Goal: Task Accomplishment & Management: Use online tool/utility

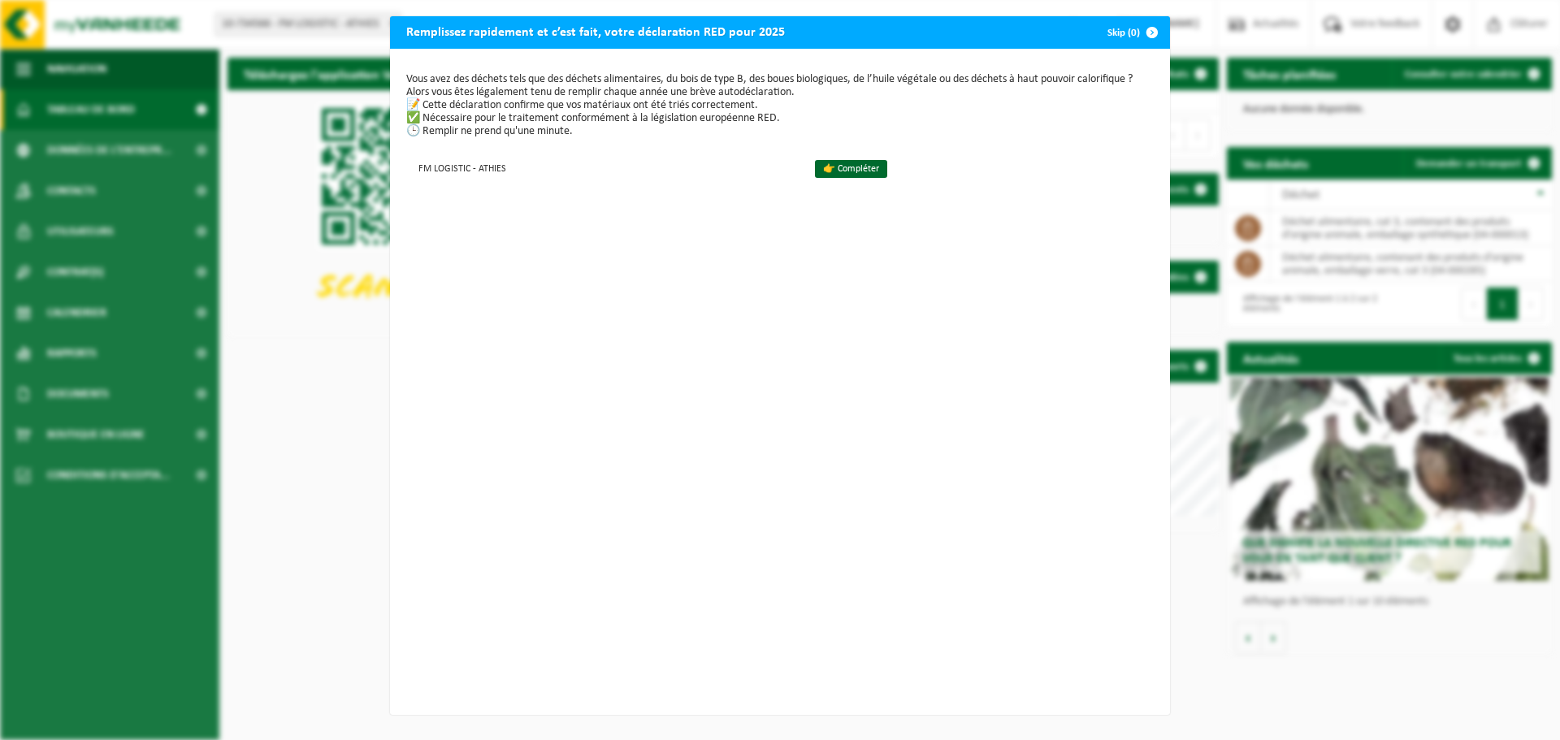
click at [1145, 33] on span "button" at bounding box center [1152, 32] width 32 height 32
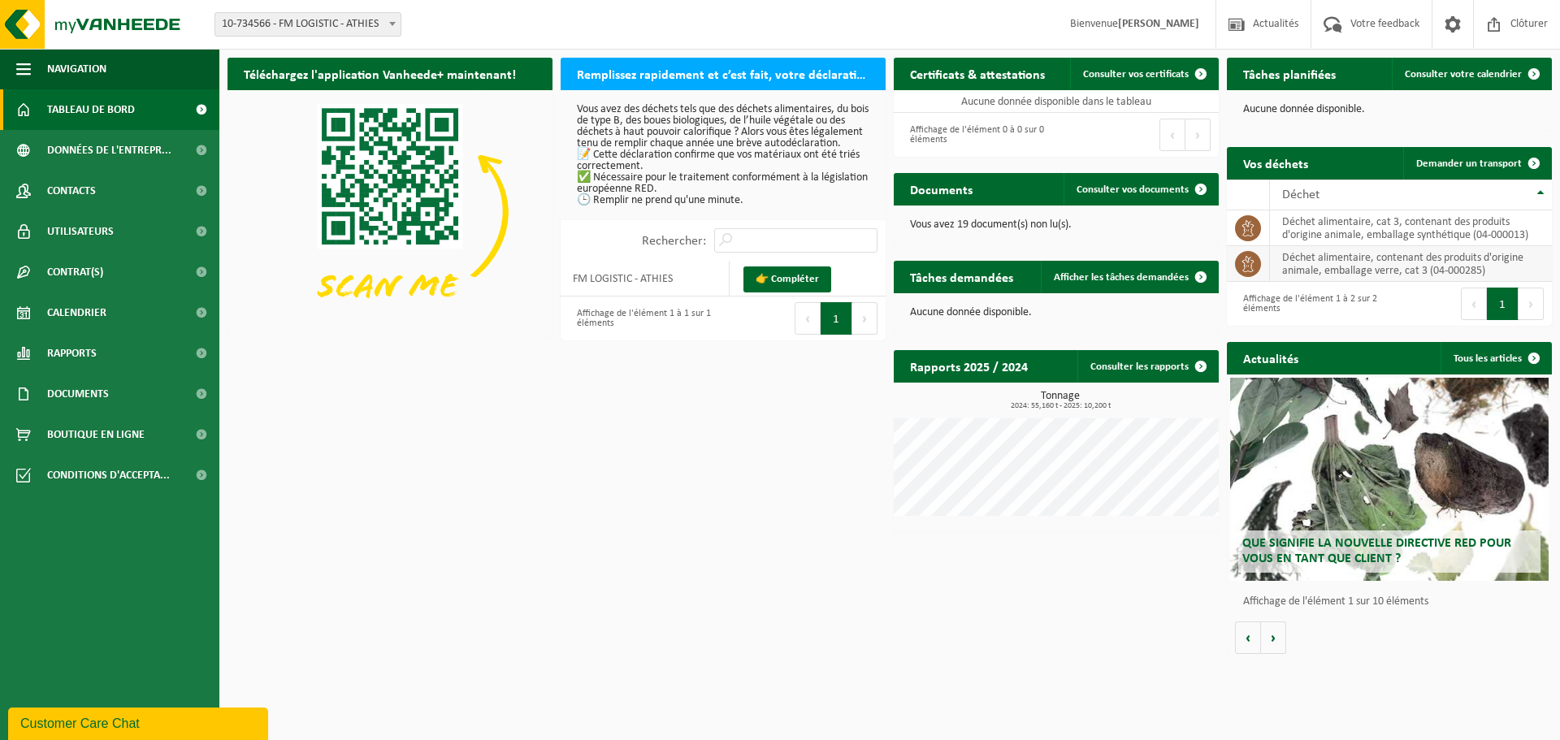
click at [1372, 272] on td "déchet alimentaire, contenant des produits d'origine animale, emballage verre, …" at bounding box center [1411, 264] width 282 height 36
click at [1383, 236] on td "déchet alimentaire, cat 3, contenant des produits d'origine animale, emballage …" at bounding box center [1411, 228] width 282 height 36
click at [1370, 265] on td "déchet alimentaire, contenant des produits d'origine animale, emballage verre, …" at bounding box center [1411, 264] width 282 height 36
click at [1441, 262] on td "déchet alimentaire, contenant des produits d'origine animale, emballage verre, …" at bounding box center [1411, 264] width 282 height 36
click at [1448, 223] on td "déchet alimentaire, cat 3, contenant des produits d'origine animale, emballage …" at bounding box center [1411, 228] width 282 height 36
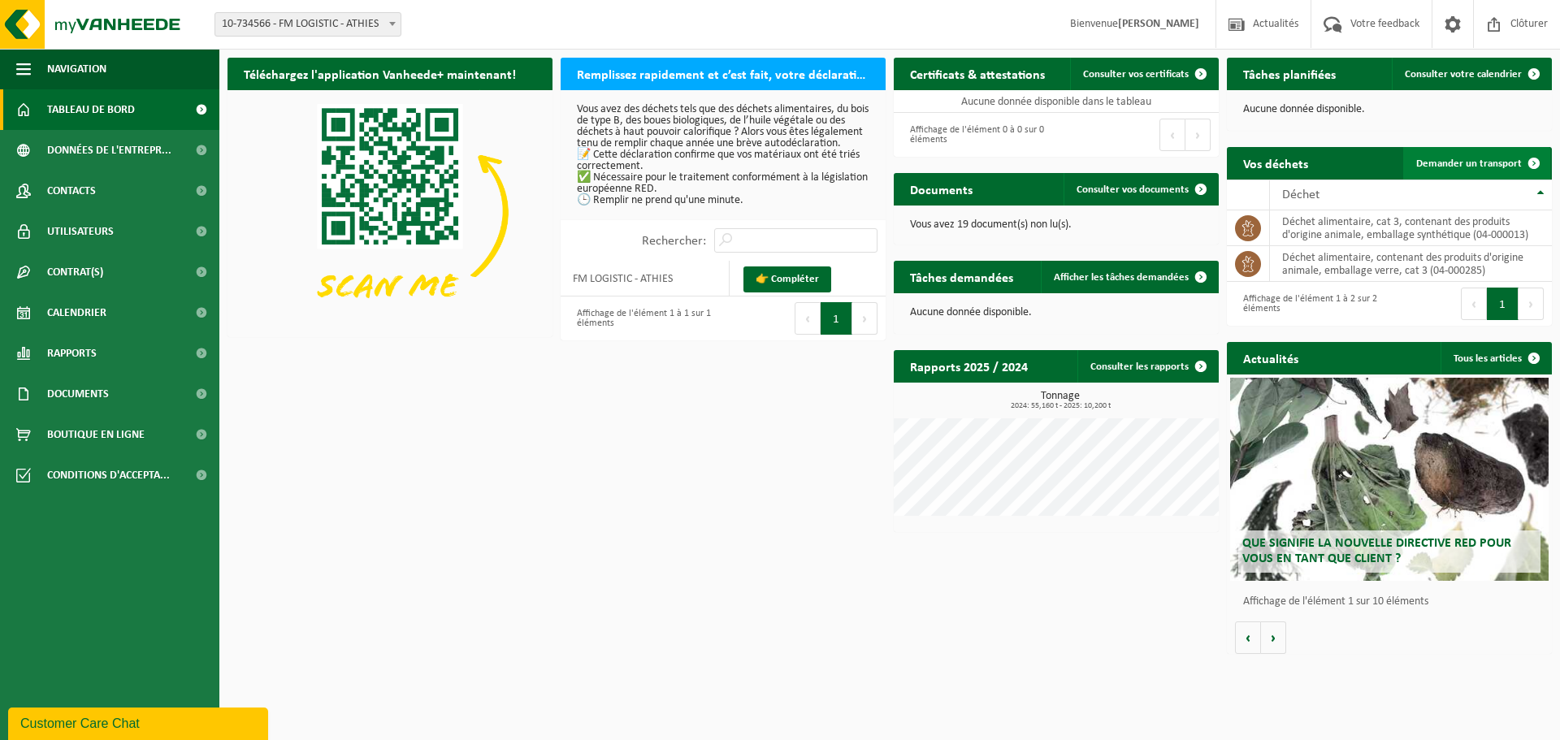
click at [1504, 159] on span "Demander un transport" at bounding box center [1469, 163] width 106 height 11
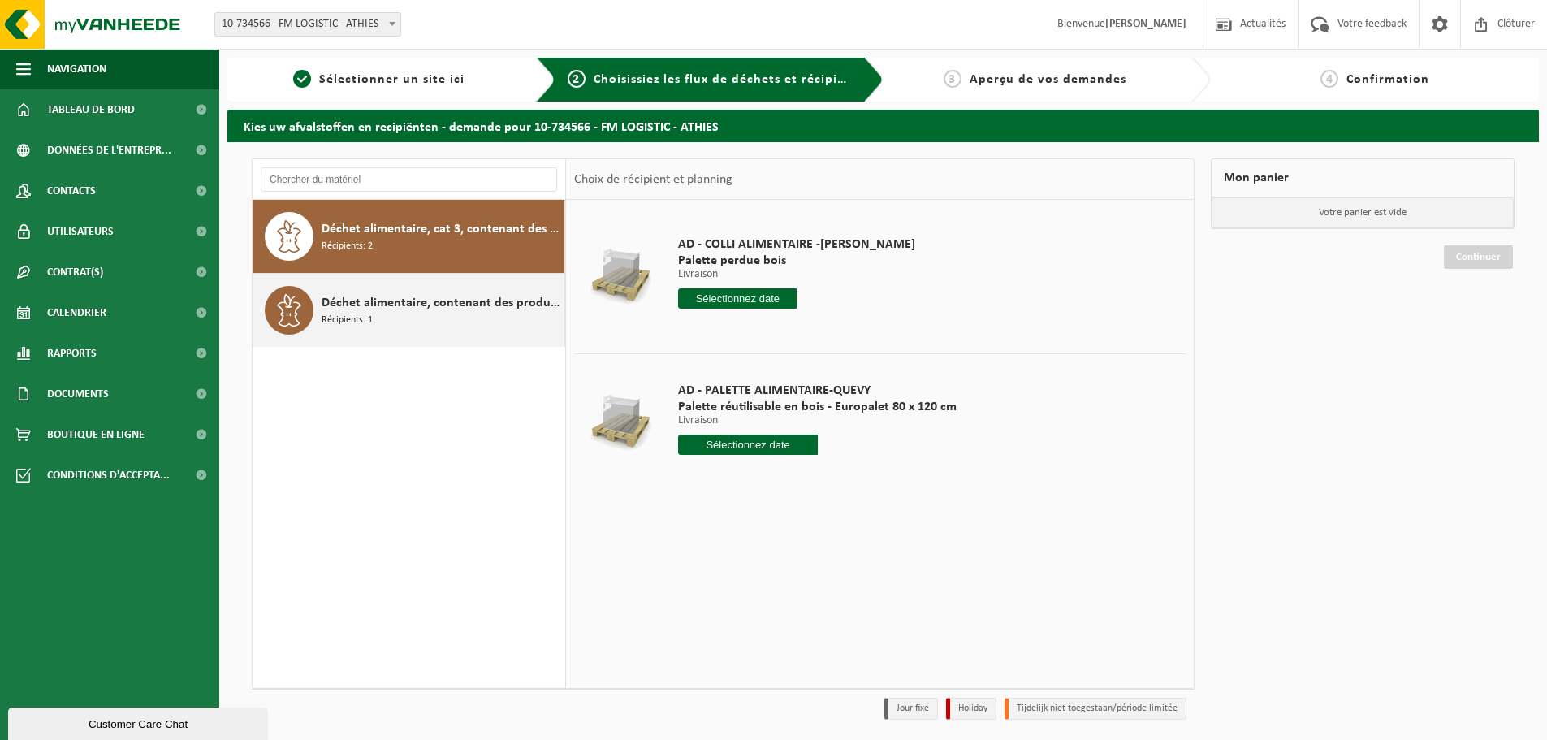
click at [395, 309] on span "Déchet alimentaire, contenant des produits d'origine animale, emballage verre, …" at bounding box center [441, 302] width 239 height 19
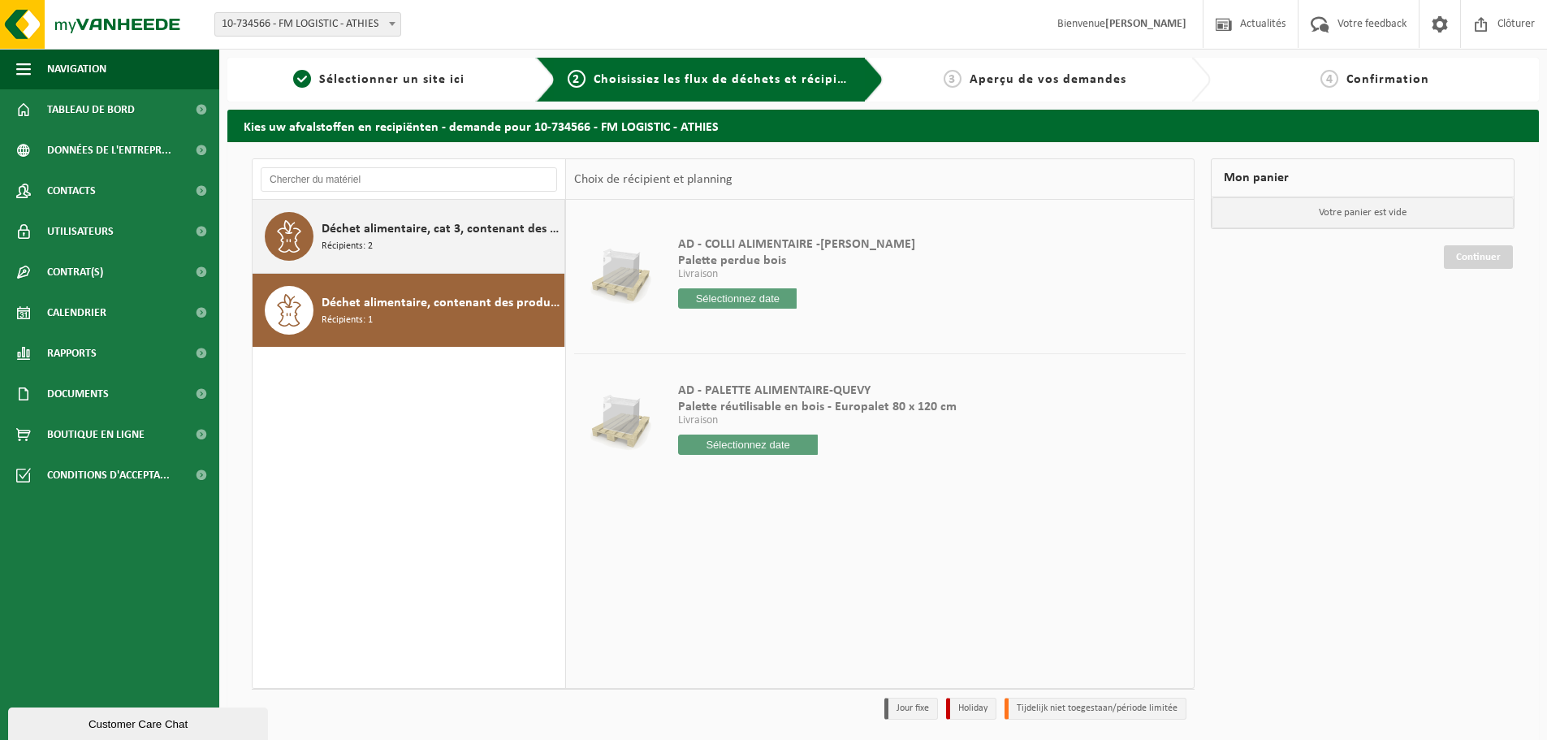
click at [422, 253] on div "Déchet alimentaire, cat 3, contenant des produits d'origine animale, emballage …" at bounding box center [441, 236] width 239 height 49
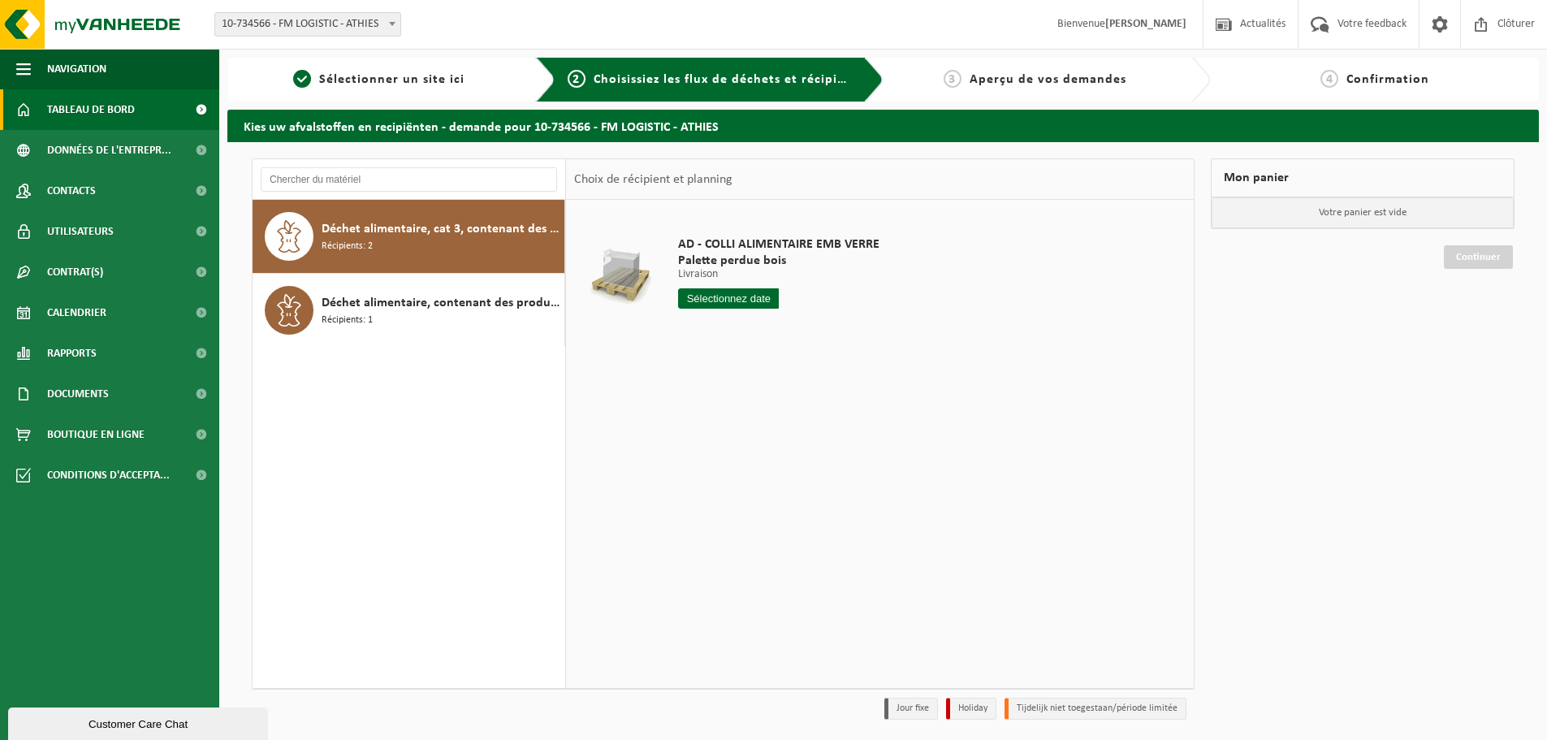
click at [89, 118] on span "Tableau de bord" at bounding box center [91, 109] width 88 height 41
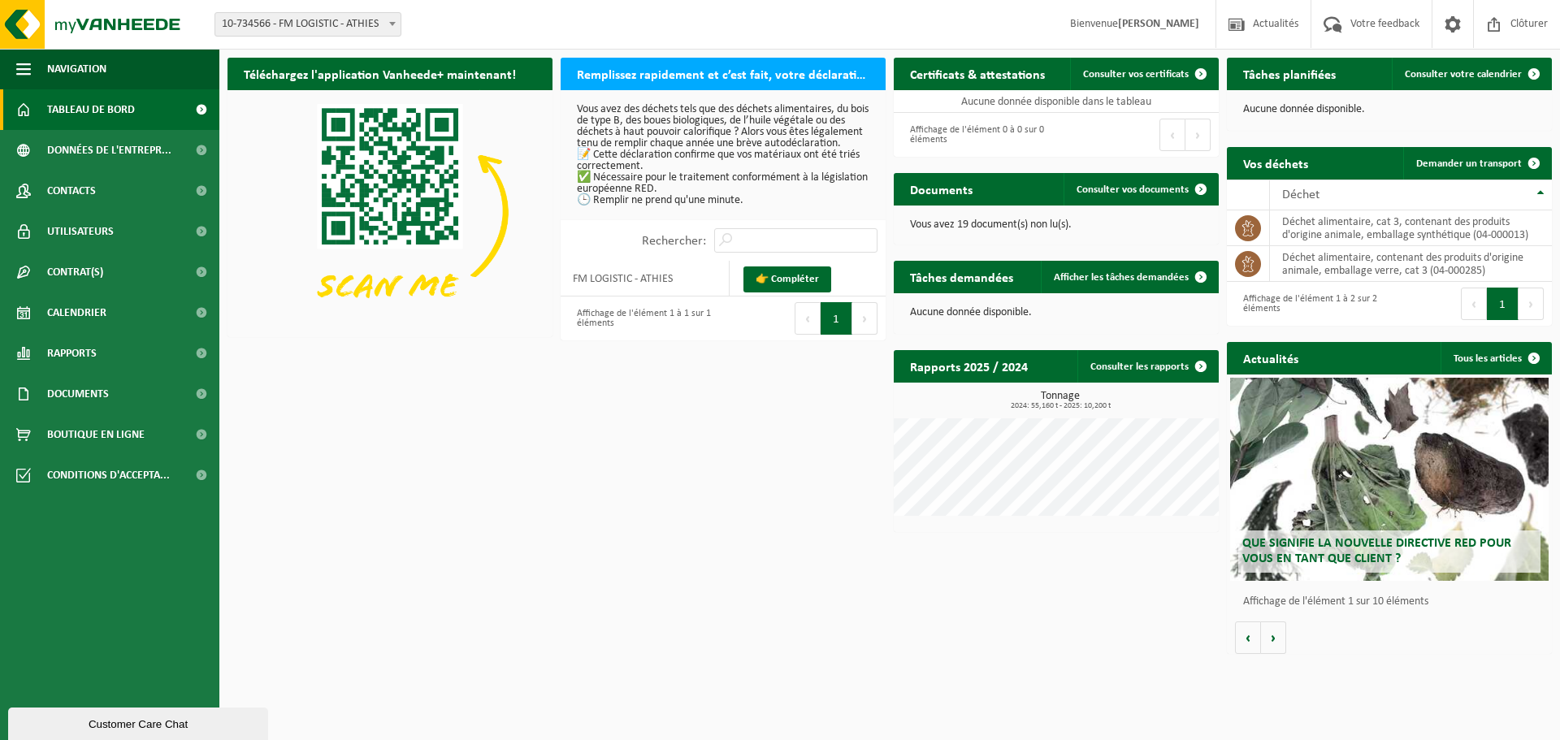
click at [1487, 301] on button "1" at bounding box center [1503, 304] width 32 height 32
click at [1525, 305] on button "Suivant" at bounding box center [1530, 304] width 25 height 32
drag, startPoint x: 1341, startPoint y: 265, endPoint x: 1365, endPoint y: 257, distance: 25.7
click at [1341, 266] on td "déchet alimentaire, contenant des produits d'origine animale, emballage verre, …" at bounding box center [1411, 264] width 282 height 36
click at [1396, 210] on th "Déchet" at bounding box center [1411, 195] width 282 height 31
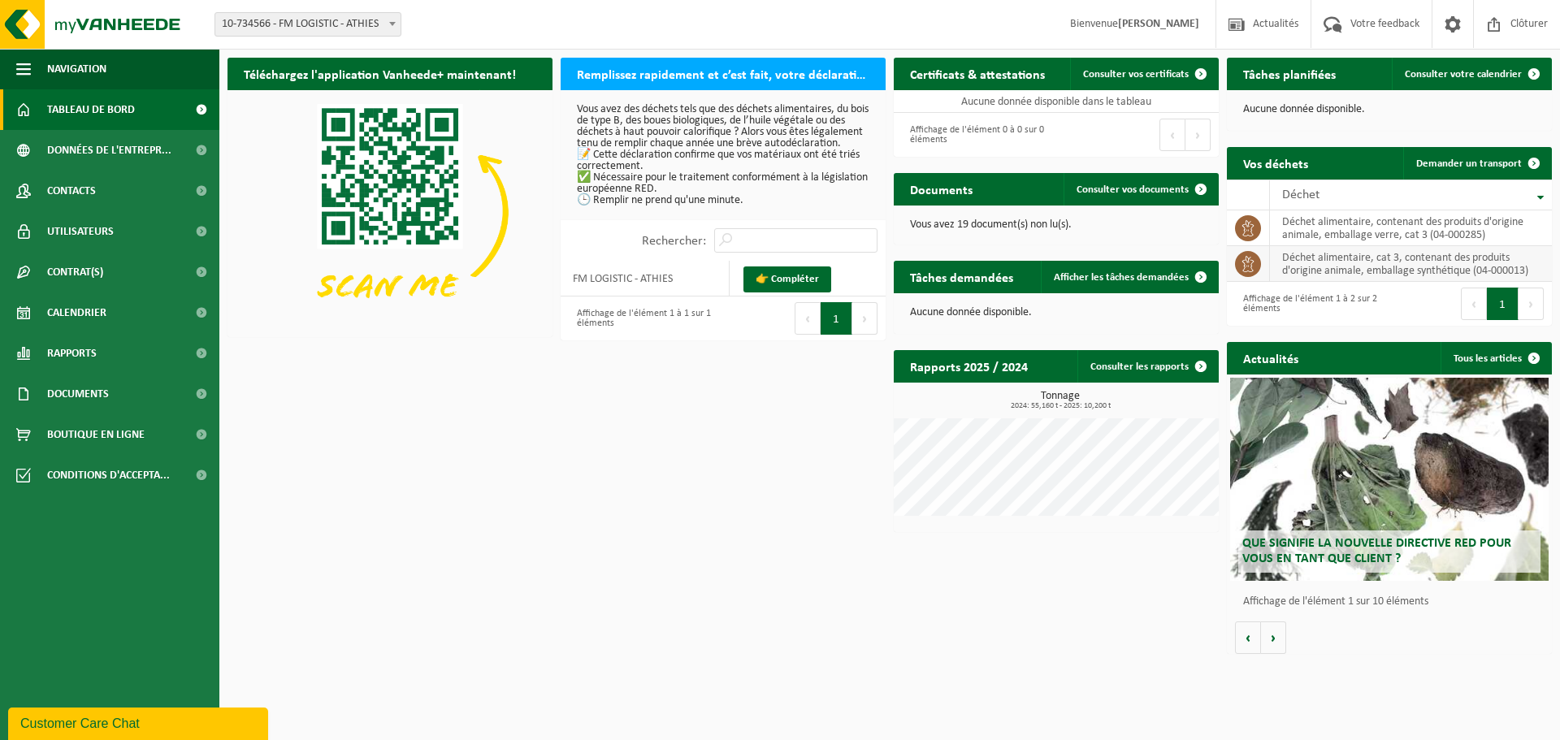
drag, startPoint x: 1494, startPoint y: 242, endPoint x: 1502, endPoint y: 253, distance: 13.3
click at [1495, 242] on td "déchet alimentaire, contenant des produits d'origine animale, emballage verre, …" at bounding box center [1411, 228] width 282 height 36
click at [1506, 277] on td "déchet alimentaire, cat 3, contenant des produits d'origine animale, emballage …" at bounding box center [1411, 264] width 282 height 36
drag, startPoint x: 1434, startPoint y: 238, endPoint x: 1482, endPoint y: 241, distance: 48.8
click at [1482, 241] on td "déchet alimentaire, contenant des produits d'origine animale, emballage verre, …" at bounding box center [1411, 228] width 282 height 36
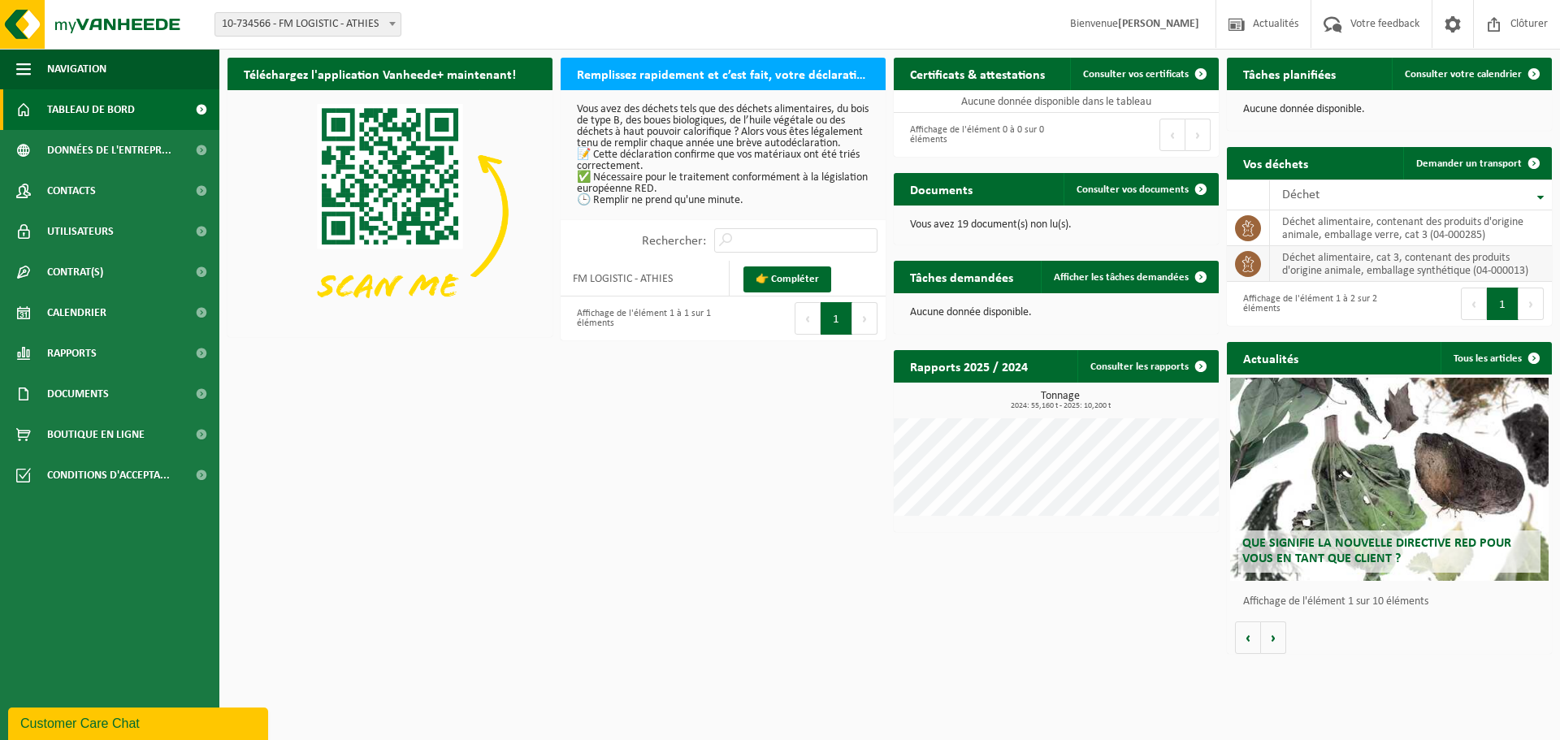
click at [1422, 276] on td "déchet alimentaire, cat 3, contenant des produits d'origine animale, emballage …" at bounding box center [1411, 264] width 282 height 36
click at [1322, 284] on div "Affichage de l'élément 1 à 2 sur 2 éléments" at bounding box center [1308, 304] width 162 height 44
click at [114, 383] on link "Documents" at bounding box center [109, 394] width 219 height 41
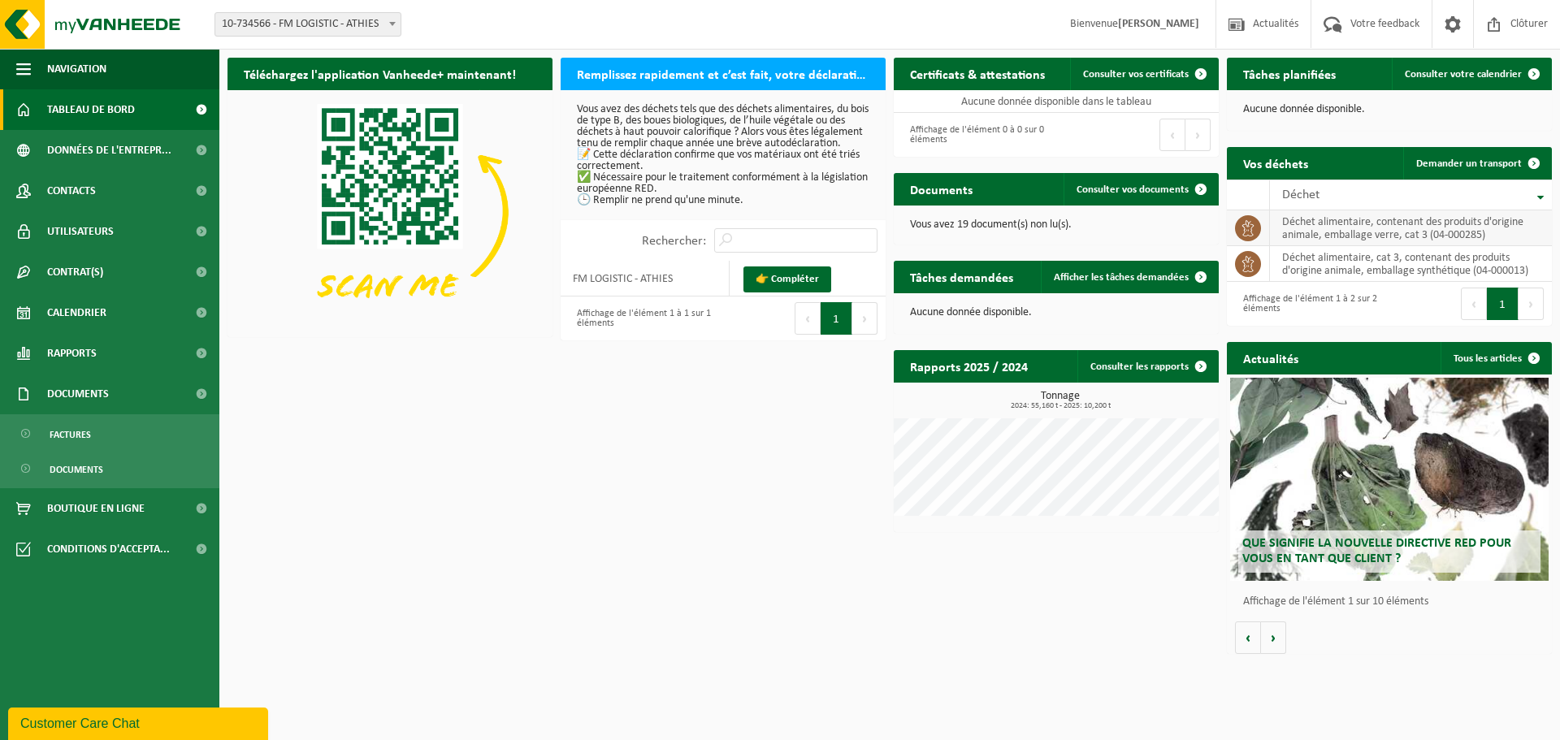
click at [1374, 237] on td "déchet alimentaire, contenant des produits d'origine animale, emballage verre, …" at bounding box center [1411, 228] width 282 height 36
click at [1374, 236] on td "déchet alimentaire, contenant des produits d'origine animale, emballage verre, …" at bounding box center [1411, 228] width 282 height 36
click at [1460, 154] on link "Demander un transport" at bounding box center [1476, 163] width 147 height 32
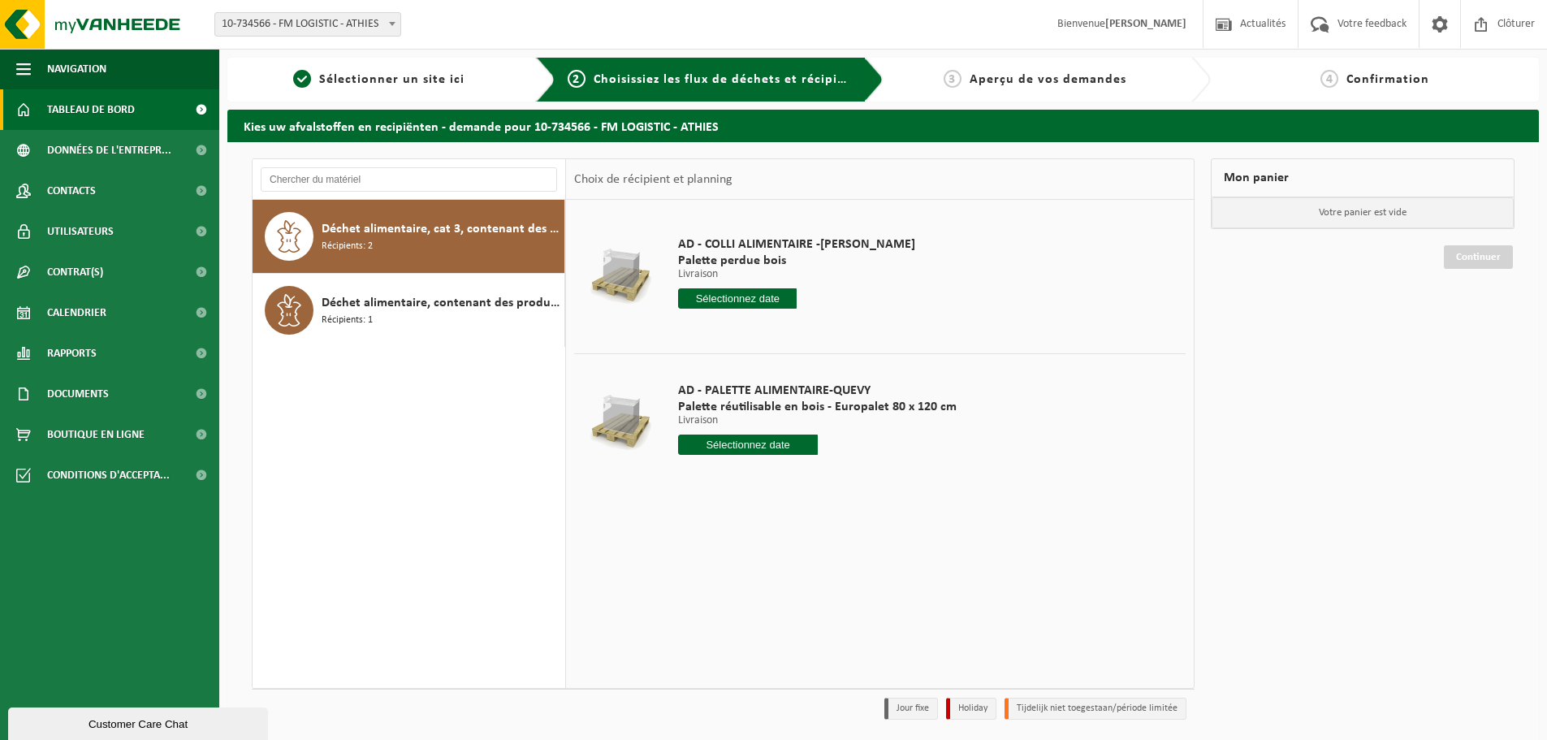
click at [106, 117] on span "Tableau de bord" at bounding box center [91, 109] width 88 height 41
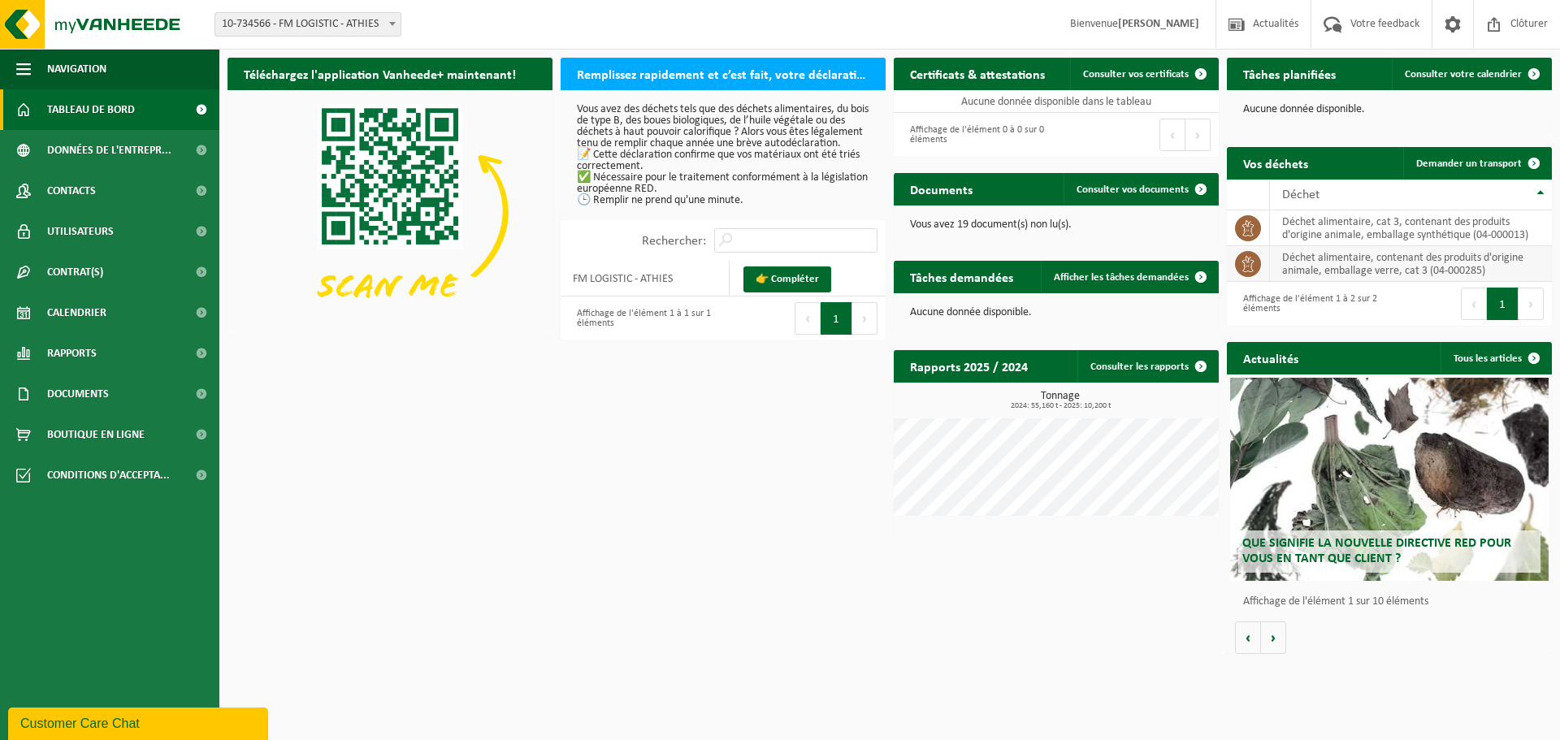
click at [1331, 272] on td "déchet alimentaire, contenant des produits d'origine animale, emballage verre, …" at bounding box center [1411, 264] width 282 height 36
click at [1330, 270] on td "déchet alimentaire, contenant des produits d'origine animale, emballage verre, …" at bounding box center [1411, 264] width 282 height 36
click at [1254, 260] on icon at bounding box center [1248, 264] width 16 height 16
drag, startPoint x: 1254, startPoint y: 260, endPoint x: 1257, endPoint y: 243, distance: 17.2
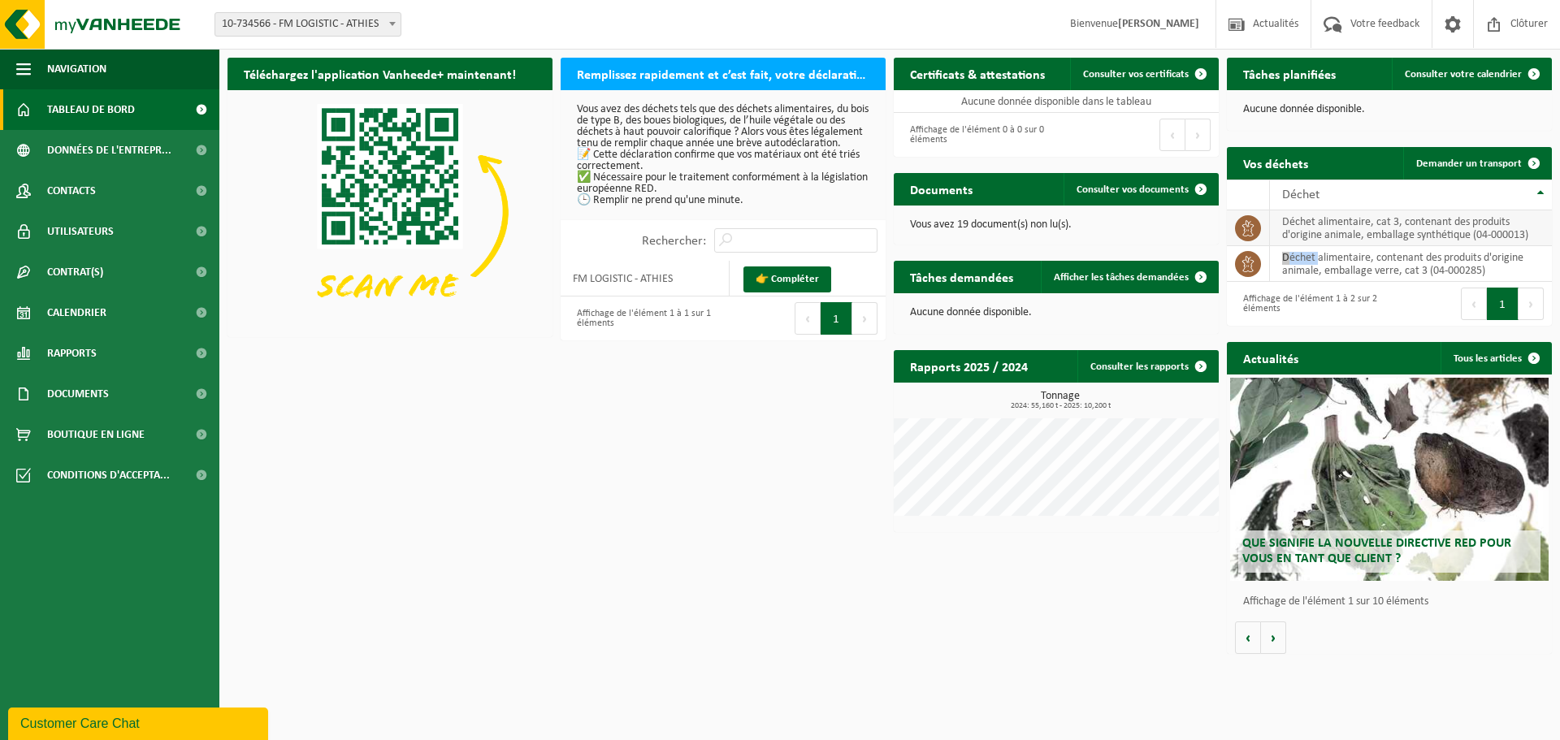
click at [1253, 260] on icon at bounding box center [1248, 264] width 16 height 16
click at [1257, 231] on span at bounding box center [1248, 228] width 26 height 26
click at [1433, 221] on td "déchet alimentaire, cat 3, contenant des produits d'origine animale, emballage …" at bounding box center [1411, 228] width 282 height 36
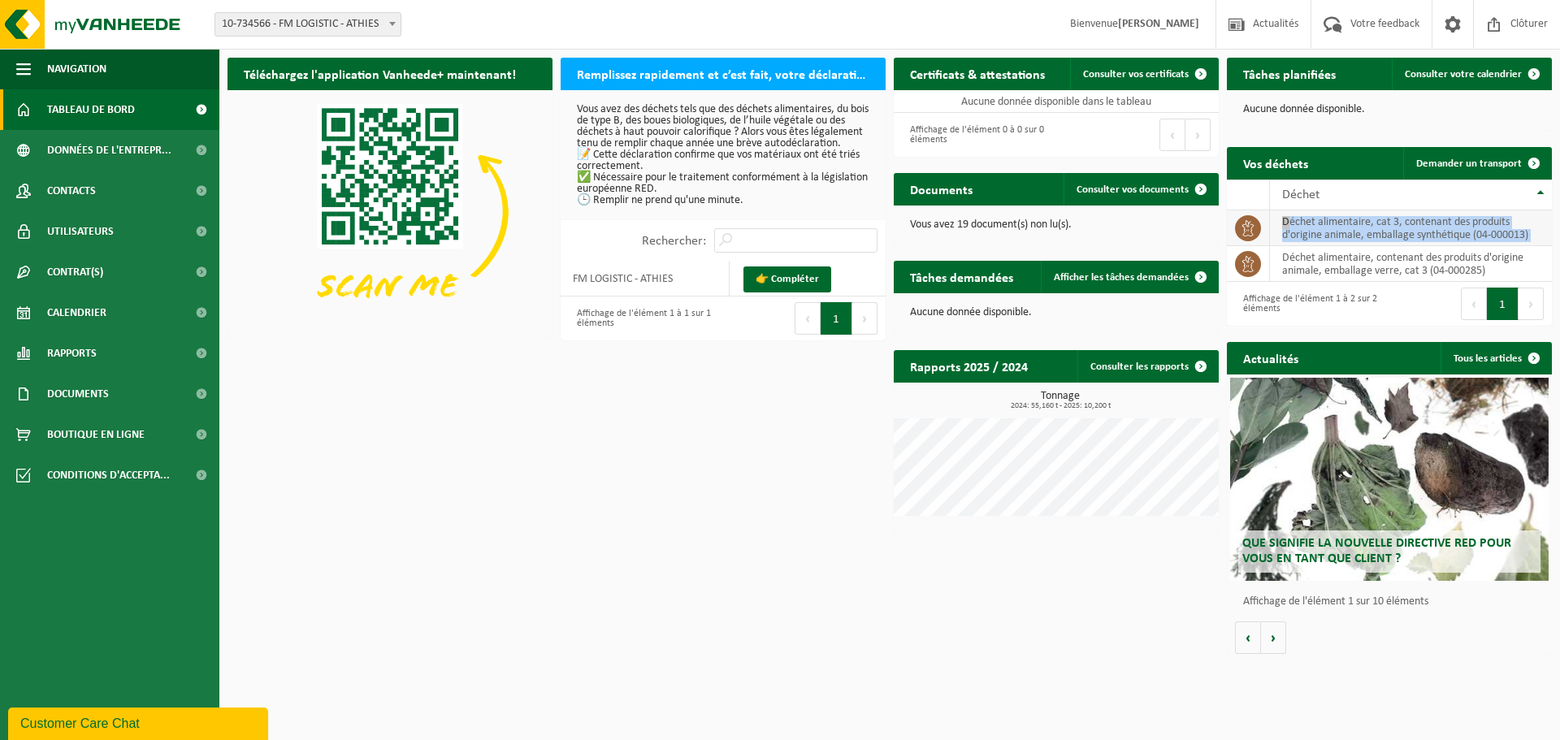
click at [1434, 221] on td "déchet alimentaire, cat 3, contenant des produits d'origine animale, emballage …" at bounding box center [1411, 228] width 282 height 36
drag, startPoint x: 1513, startPoint y: 239, endPoint x: 1460, endPoint y: 232, distance: 54.0
click at [1460, 232] on td "déchet alimentaire, cat 3, contenant des produits d'origine animale, emballage …" at bounding box center [1411, 228] width 282 height 36
drag, startPoint x: 1526, startPoint y: 303, endPoint x: 1495, endPoint y: 306, distance: 31.0
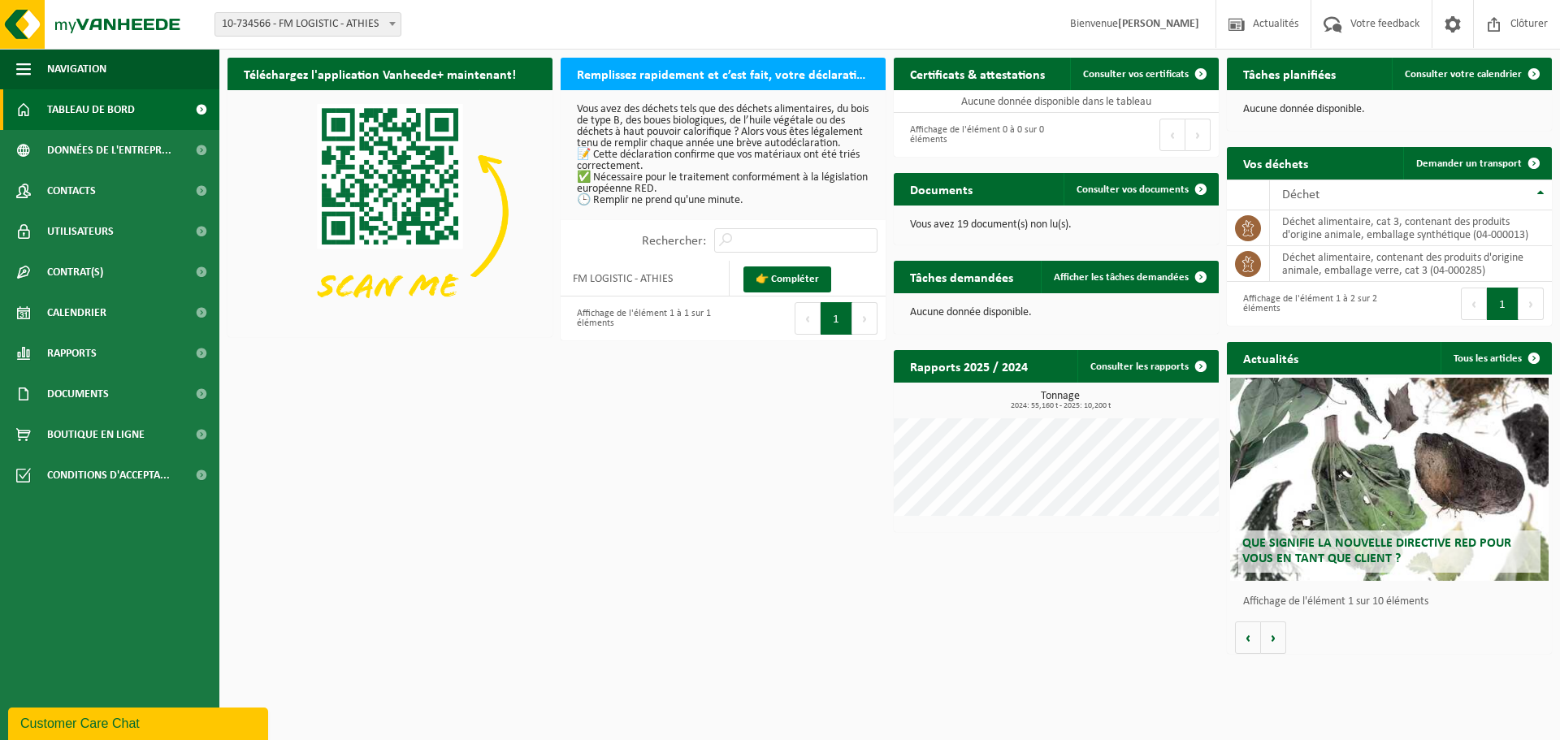
click at [1524, 303] on button "Suivant" at bounding box center [1530, 304] width 25 height 32
drag, startPoint x: 1495, startPoint y: 306, endPoint x: 1472, endPoint y: 322, distance: 28.0
click at [1493, 307] on button "1" at bounding box center [1503, 304] width 32 height 32
click at [1473, 80] on link "Consulter votre calendrier" at bounding box center [1470, 74] width 158 height 32
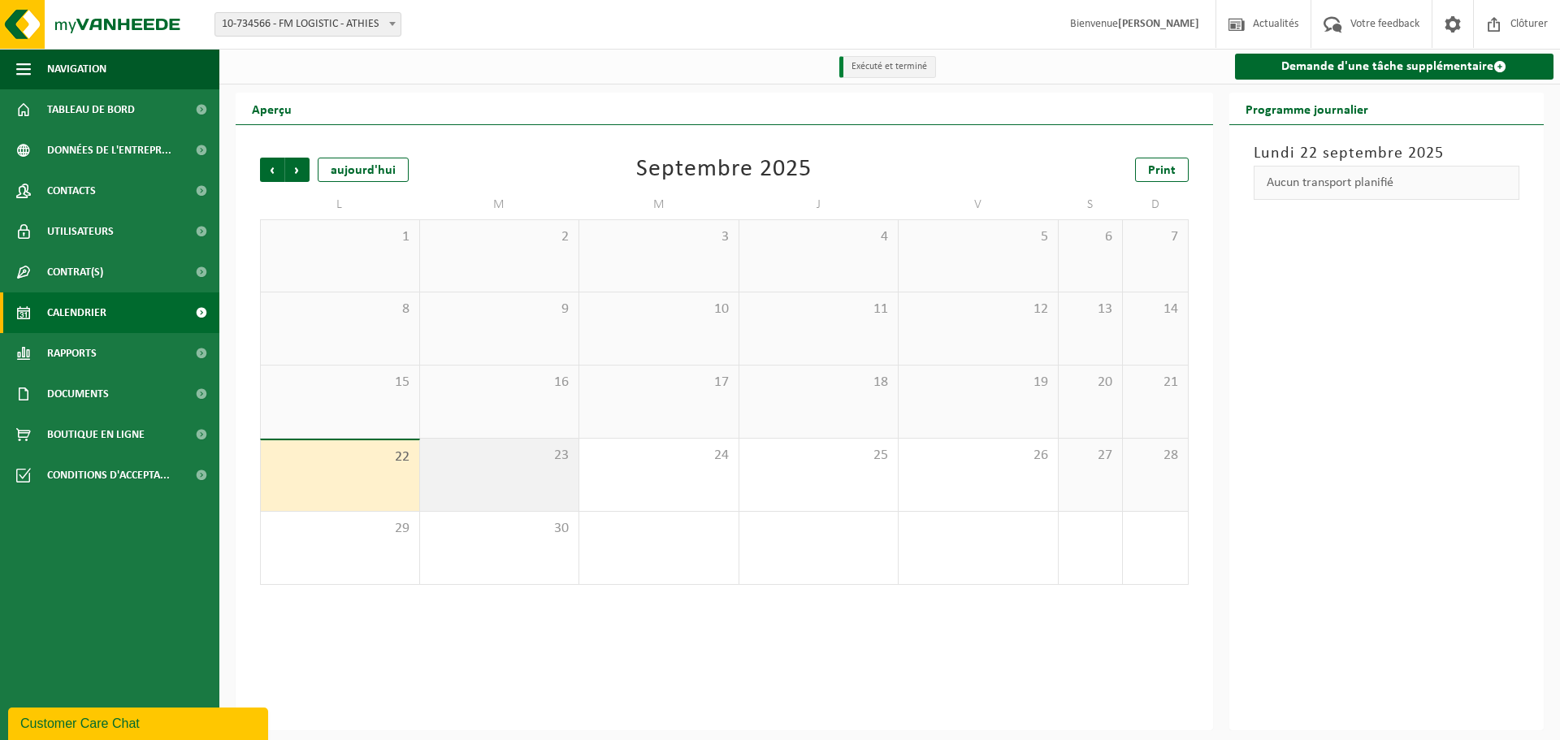
click at [546, 473] on div "23" at bounding box center [499, 475] width 159 height 72
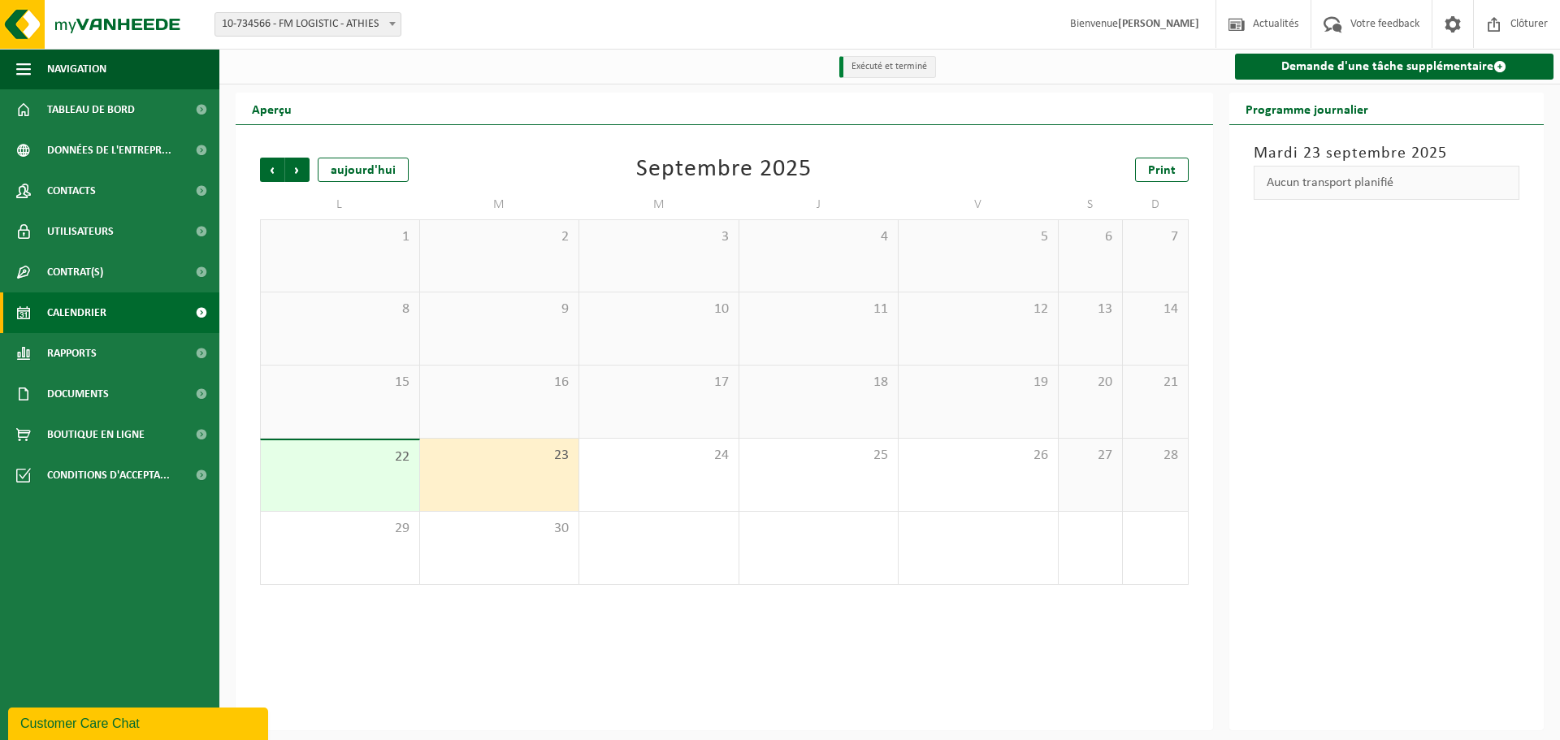
click at [409, 490] on div "22" at bounding box center [340, 475] width 158 height 71
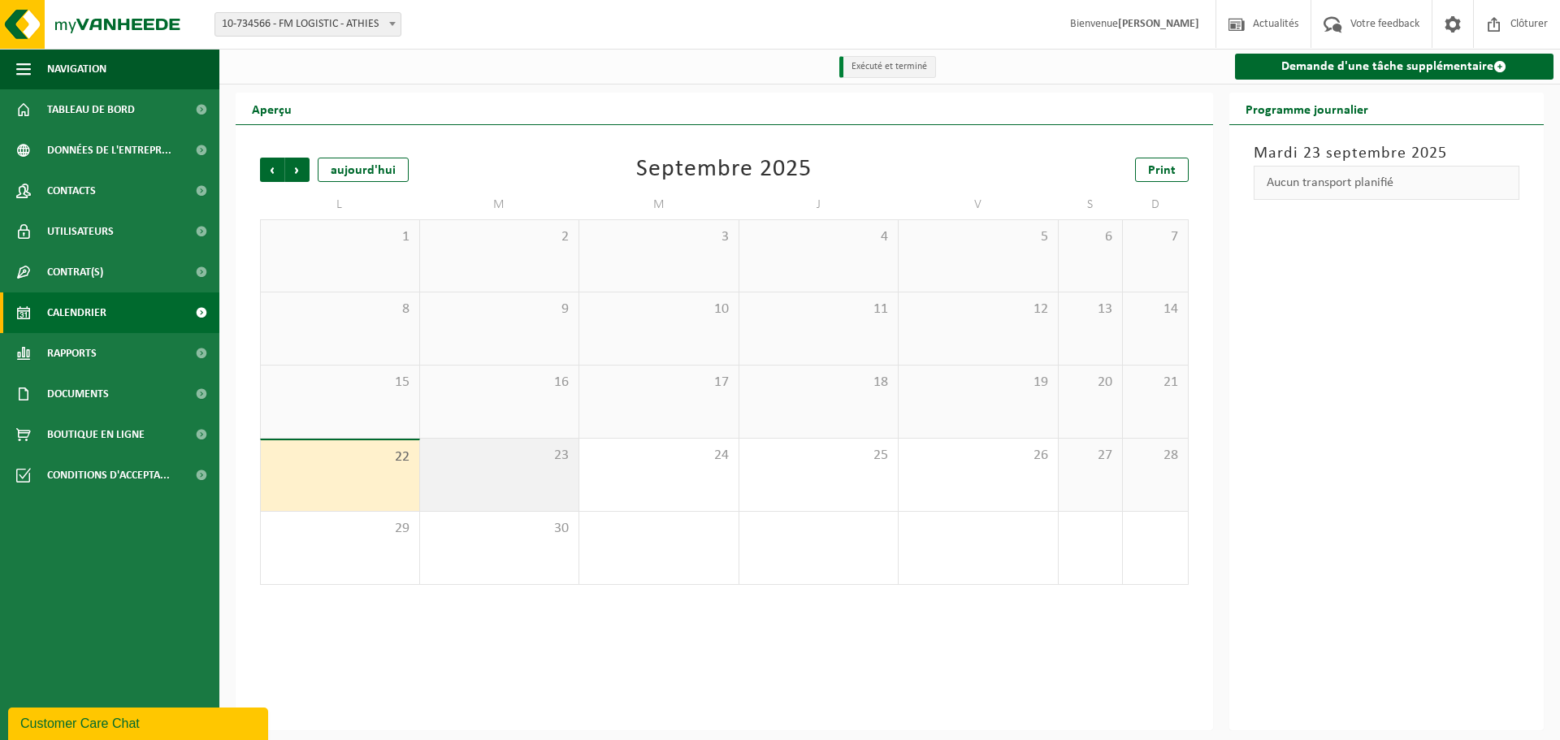
click at [494, 475] on div "23" at bounding box center [499, 475] width 159 height 72
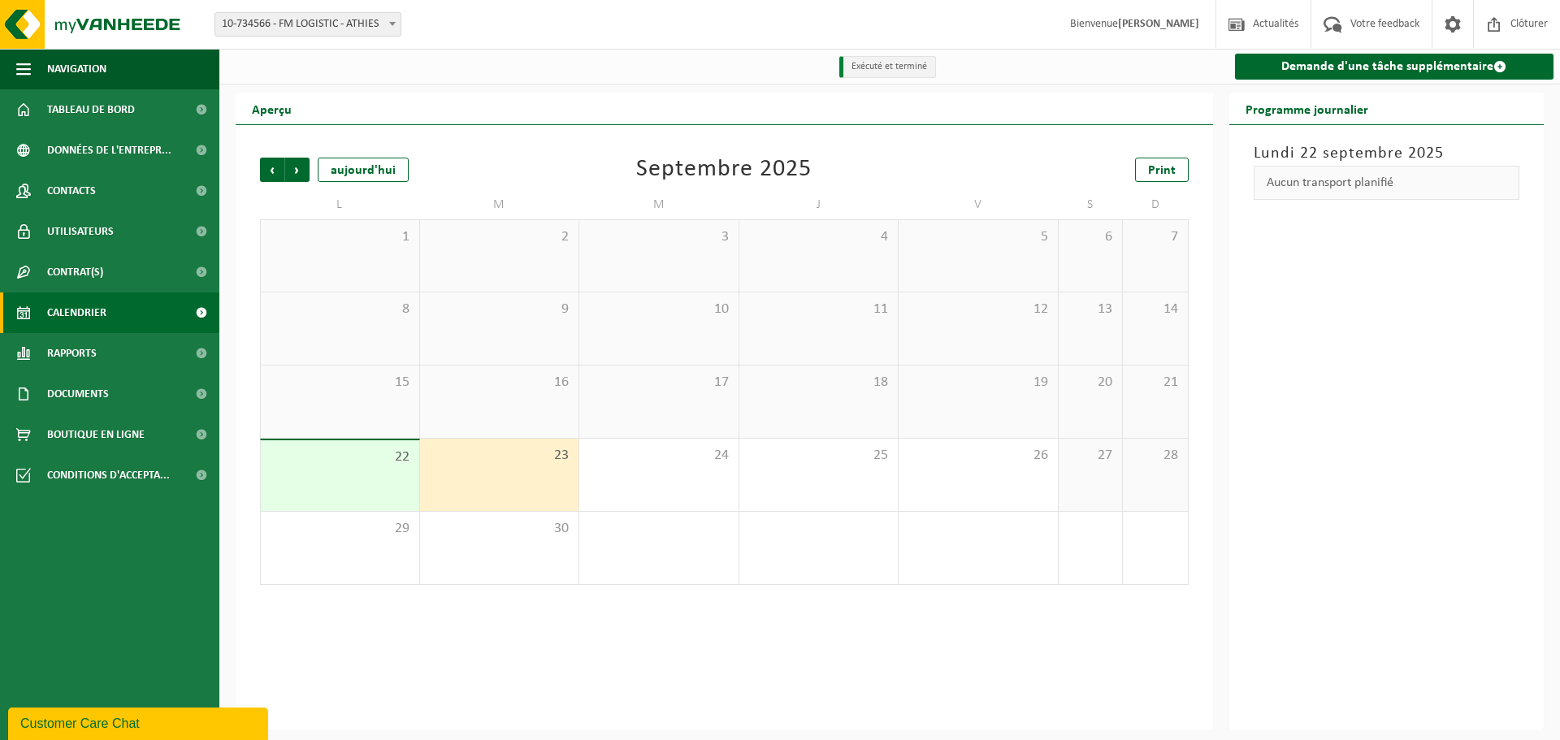
click at [430, 475] on div "23" at bounding box center [499, 475] width 159 height 72
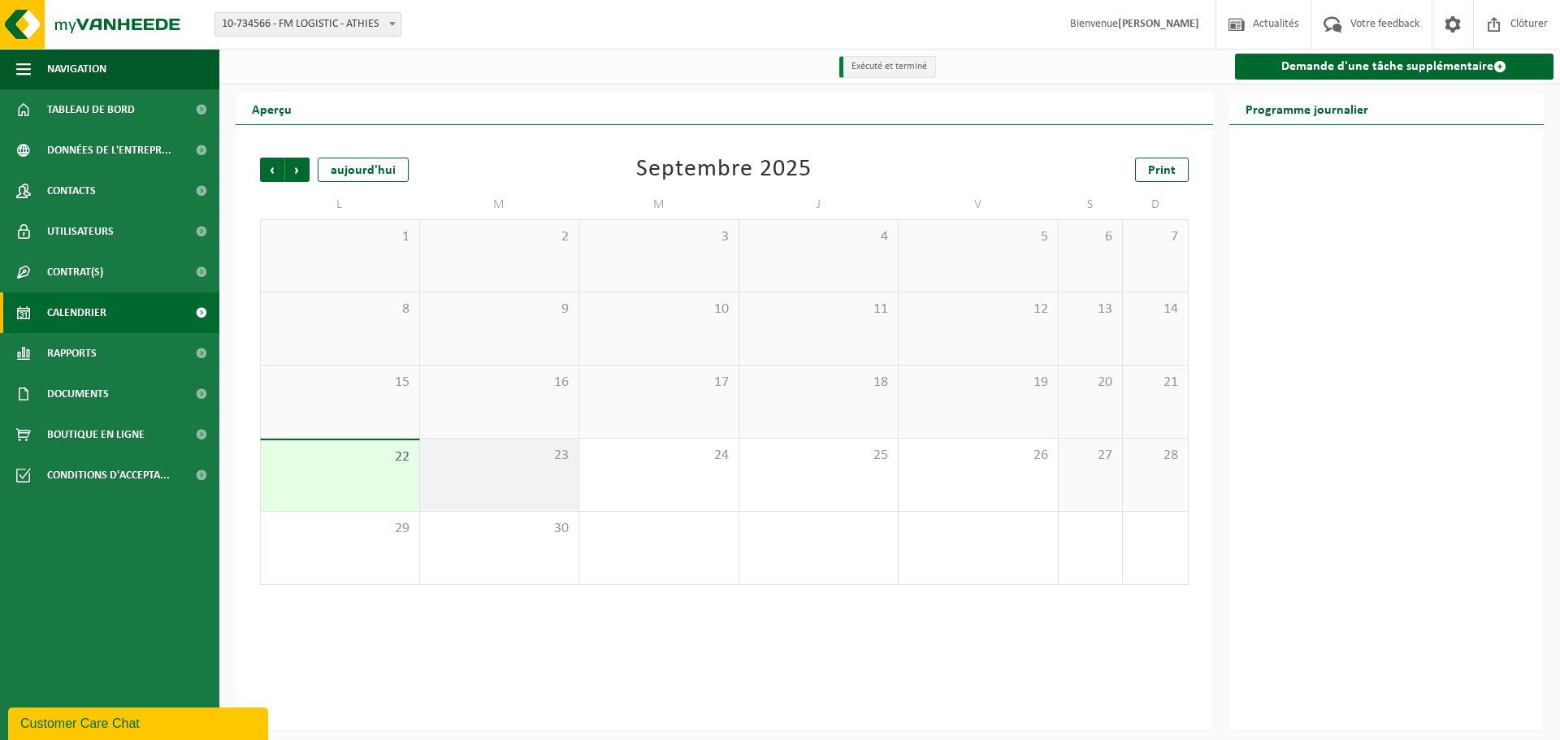
click at [474, 477] on div "23" at bounding box center [499, 475] width 159 height 72
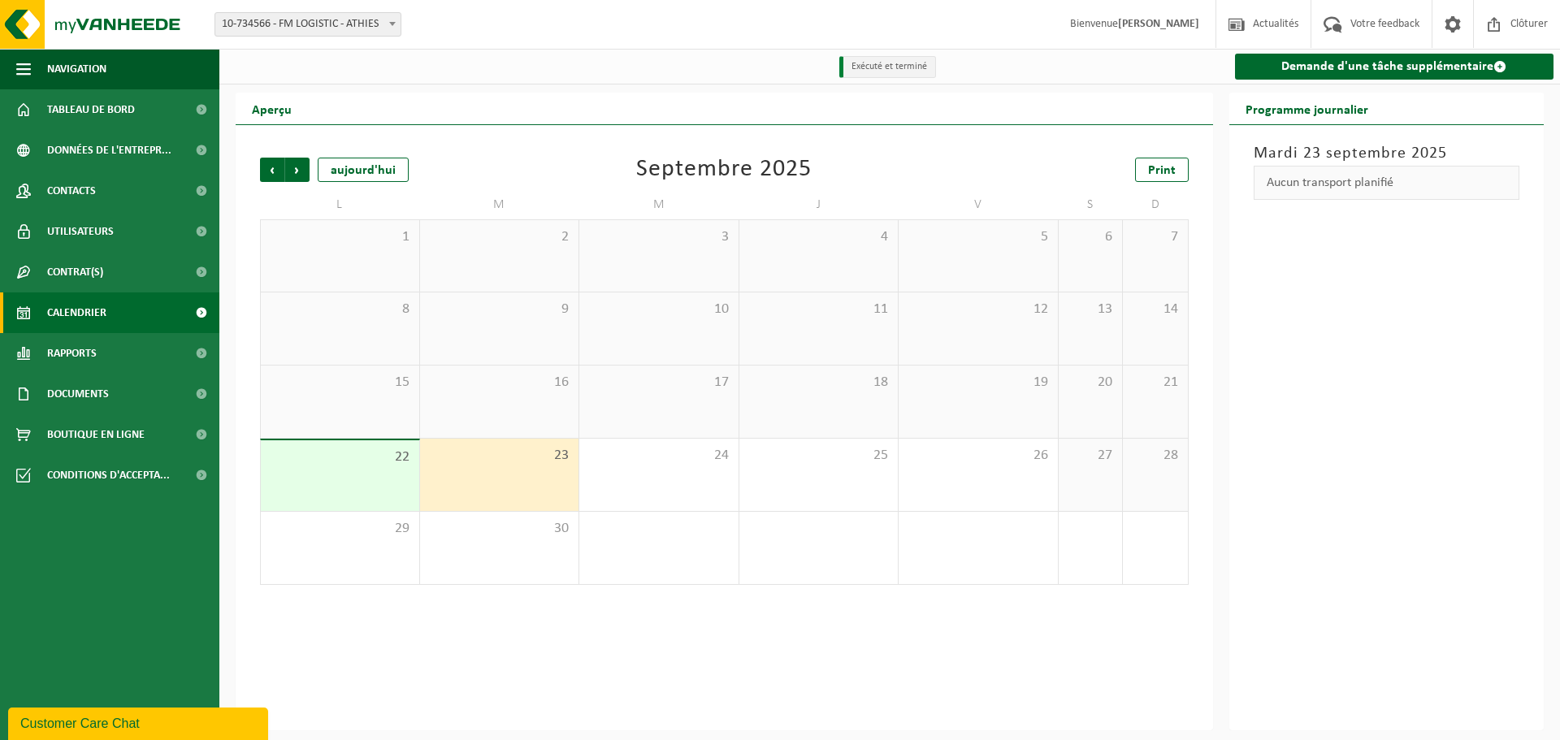
drag, startPoint x: 368, startPoint y: 491, endPoint x: 489, endPoint y: 474, distance: 122.1
click at [368, 491] on div "22" at bounding box center [340, 475] width 158 height 71
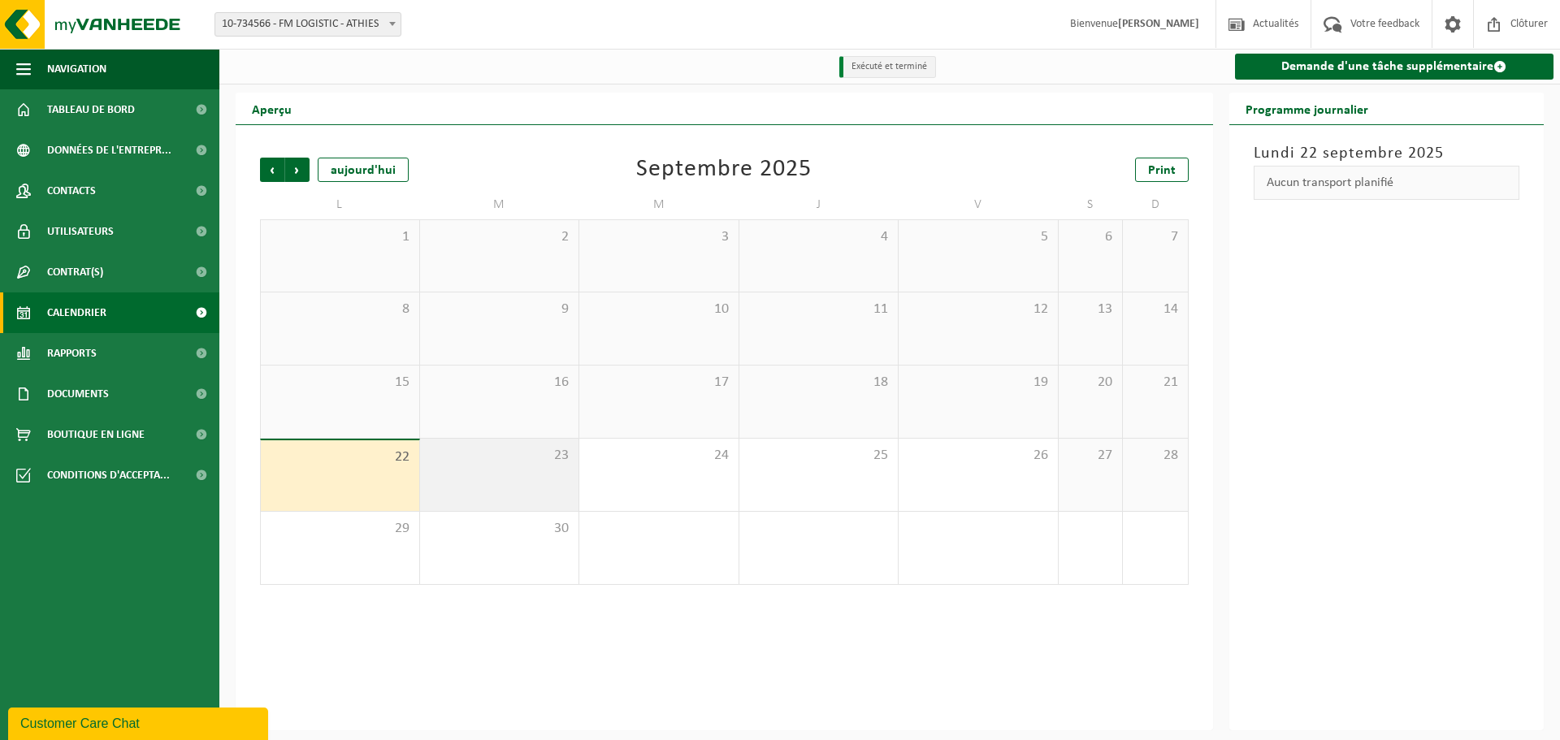
click at [575, 474] on div "23" at bounding box center [499, 475] width 159 height 72
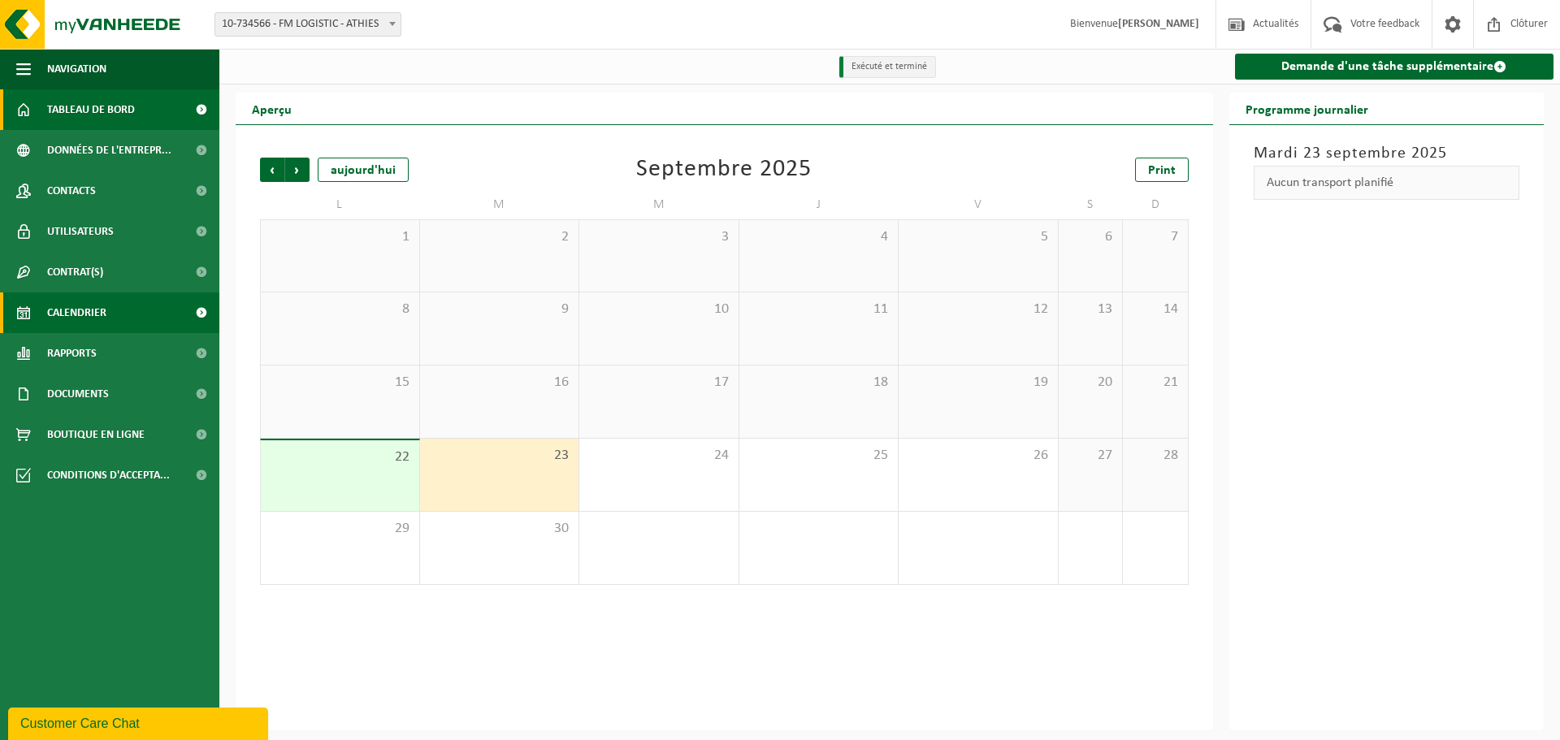
click at [60, 111] on span "Tableau de bord" at bounding box center [91, 109] width 88 height 41
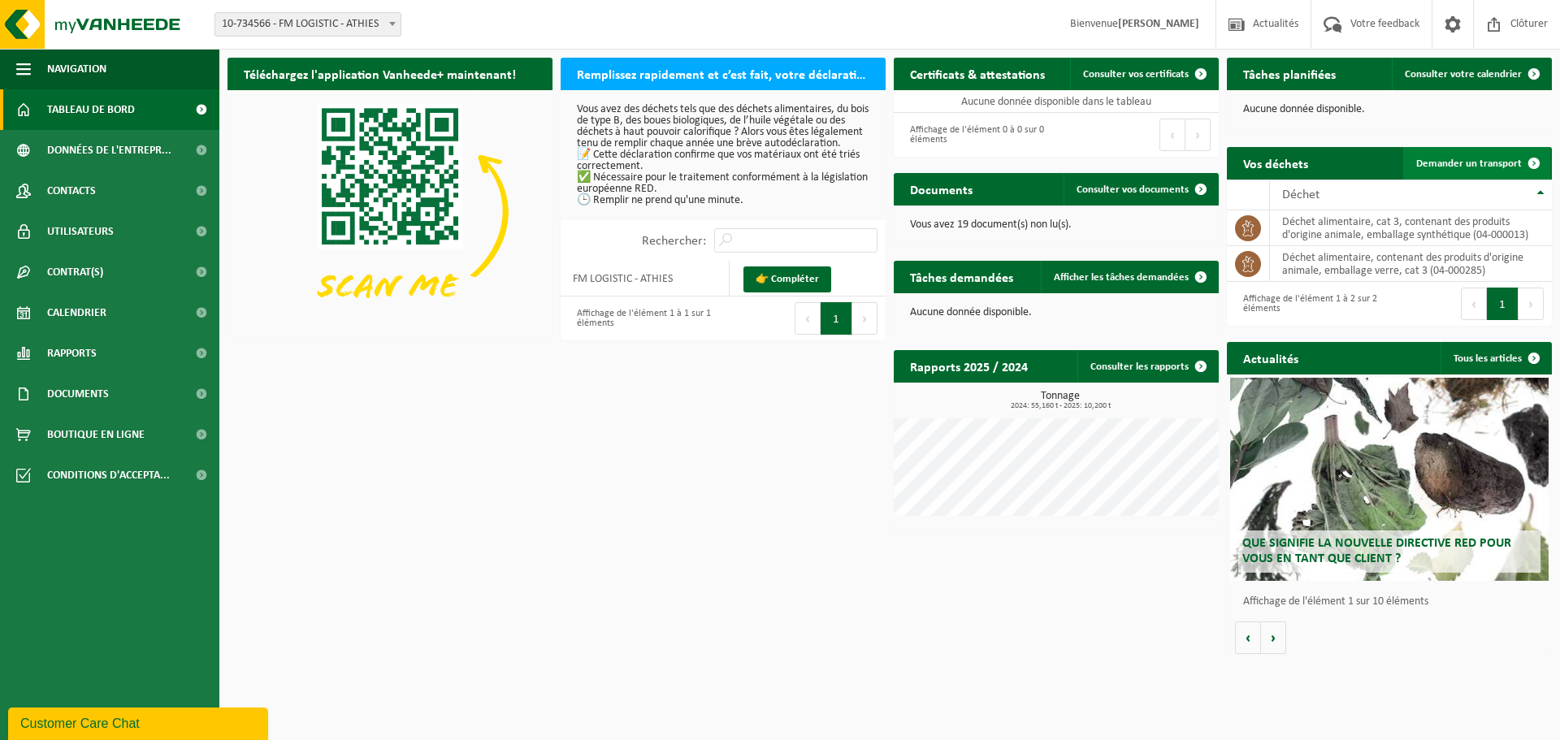
click at [1465, 171] on link "Demander un transport" at bounding box center [1476, 163] width 147 height 32
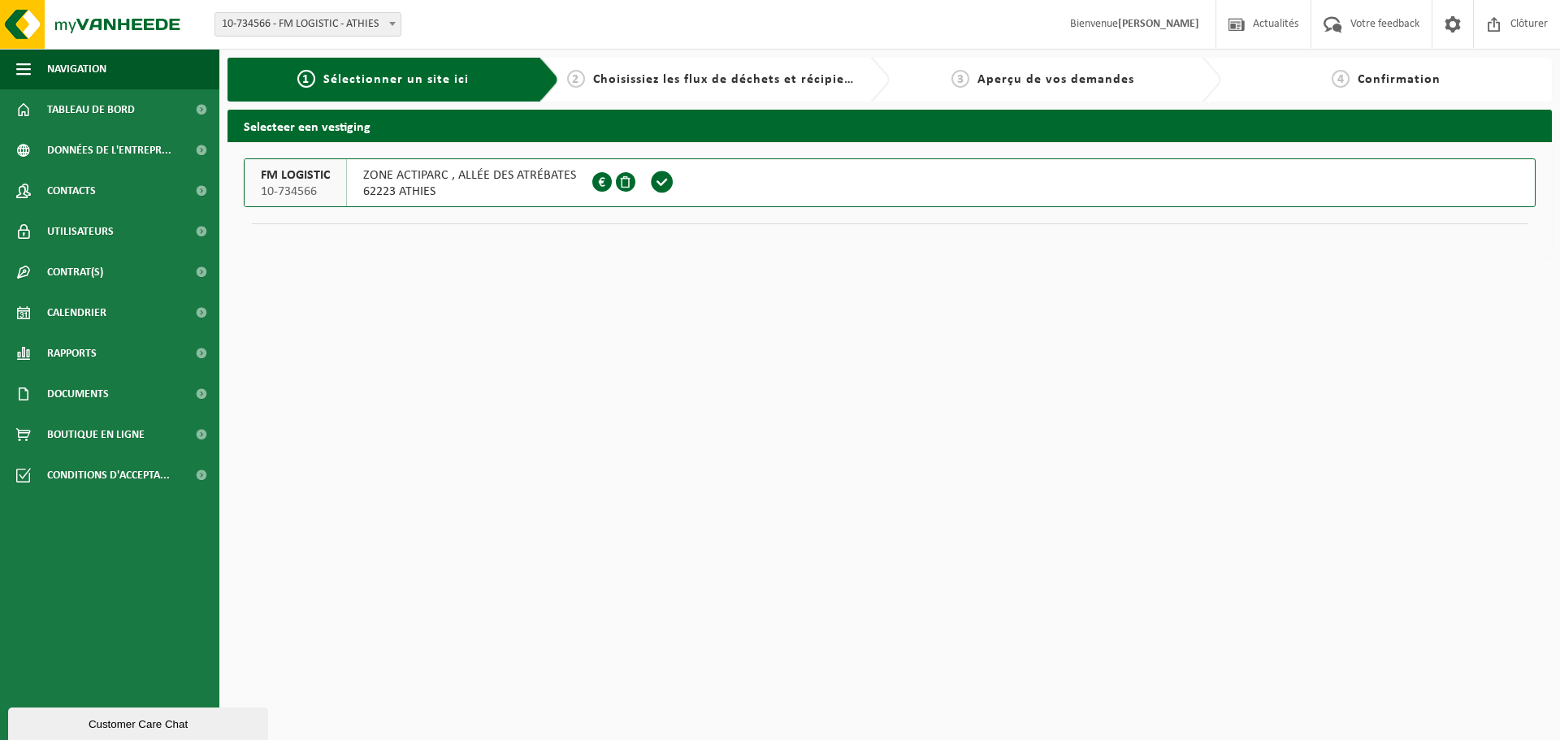
click at [484, 180] on span "ZONE ACTIPARC , ALLÉE DES ATRÉBATES" at bounding box center [469, 175] width 213 height 16
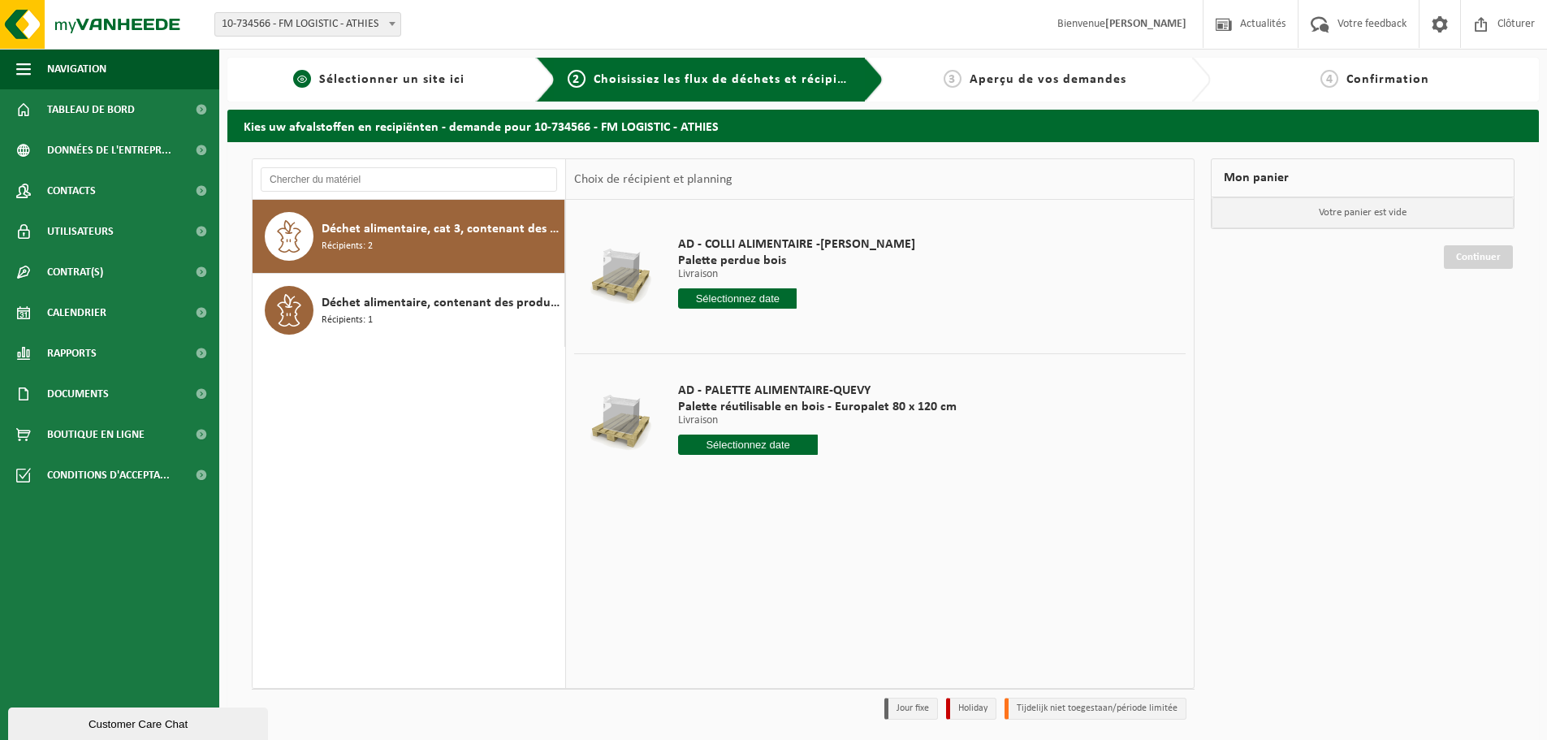
click at [471, 86] on link "1 Sélectionner un site ici" at bounding box center [380, 79] width 288 height 19
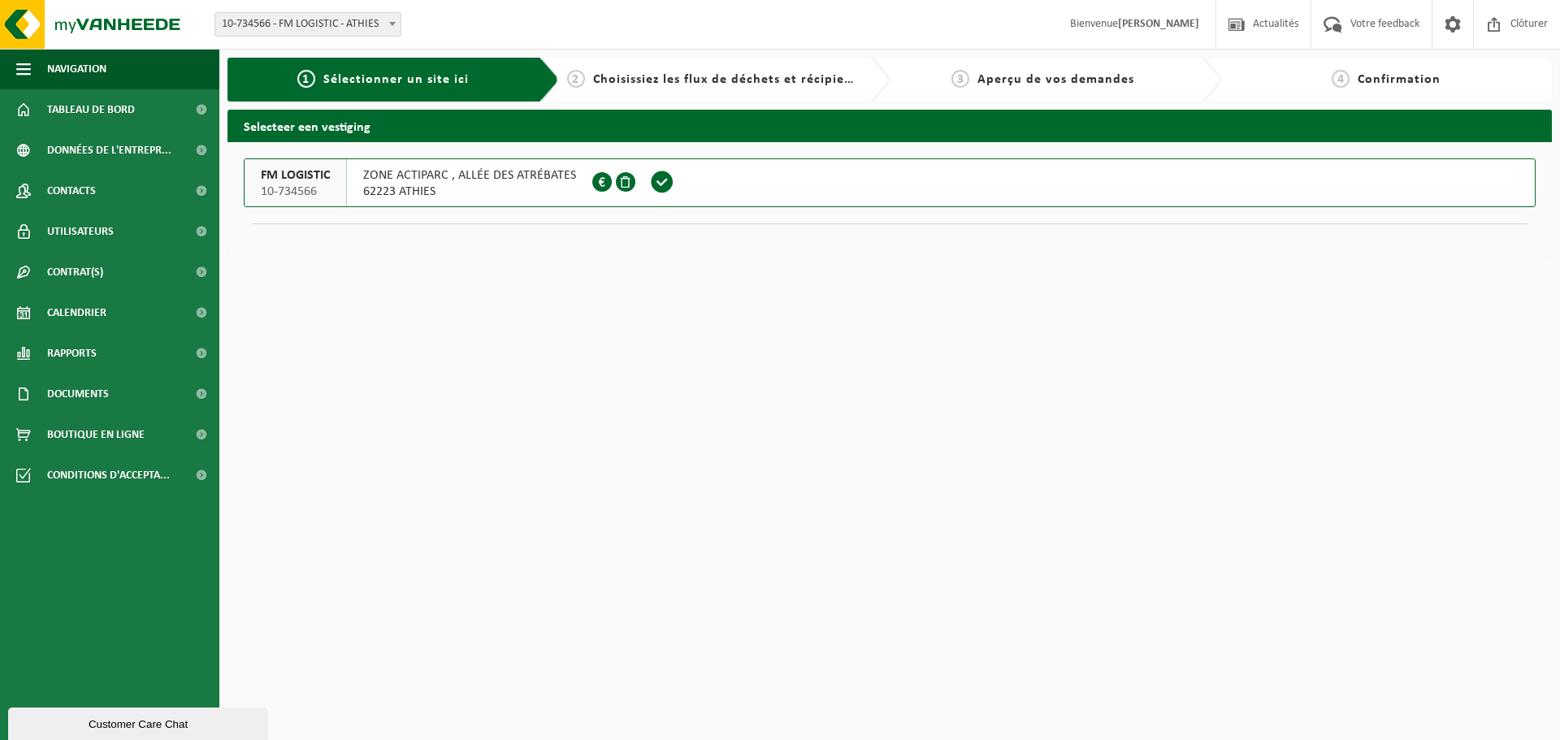
click at [664, 183] on span at bounding box center [662, 182] width 24 height 24
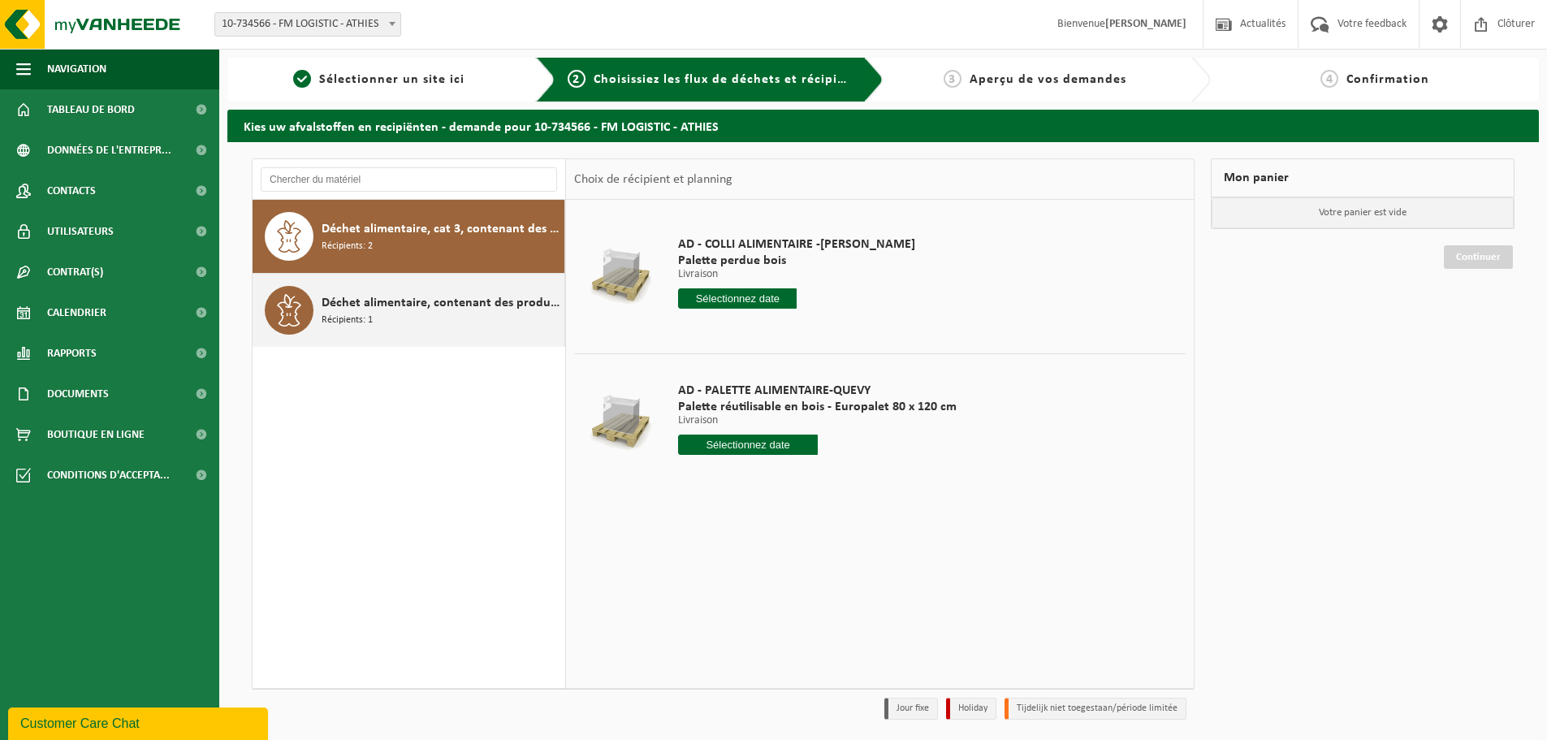
click at [426, 318] on div "Déchet alimentaire, contenant des produits d'origine animale, emballage verre, …" at bounding box center [441, 310] width 239 height 49
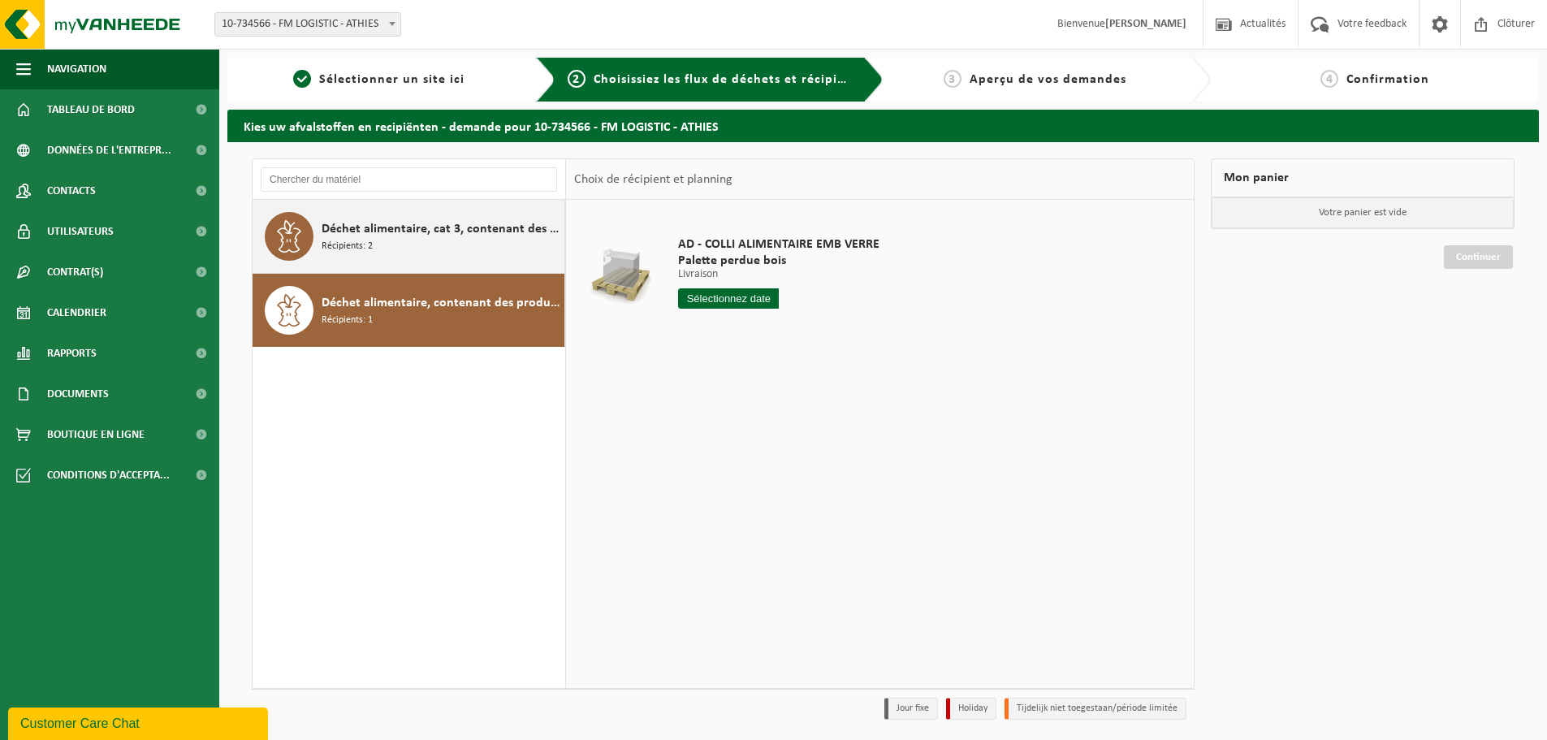
click at [464, 252] on div "Déchet alimentaire, cat 3, contenant des produits d'origine animale, emballage …" at bounding box center [441, 236] width 239 height 49
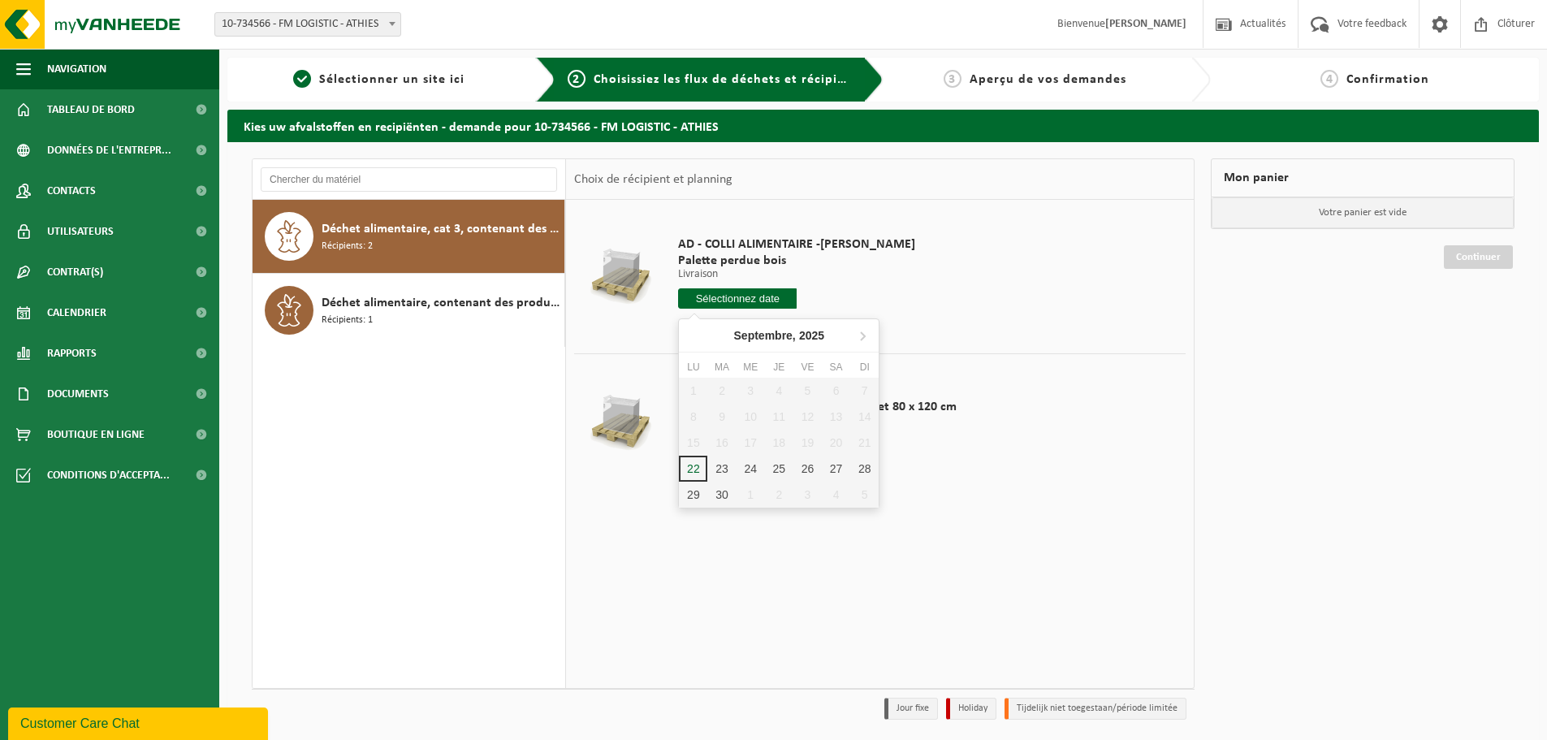
click at [742, 296] on input "text" at bounding box center [737, 298] width 119 height 20
click at [718, 459] on div "23" at bounding box center [722, 469] width 28 height 26
type input "à partir de [DATE]"
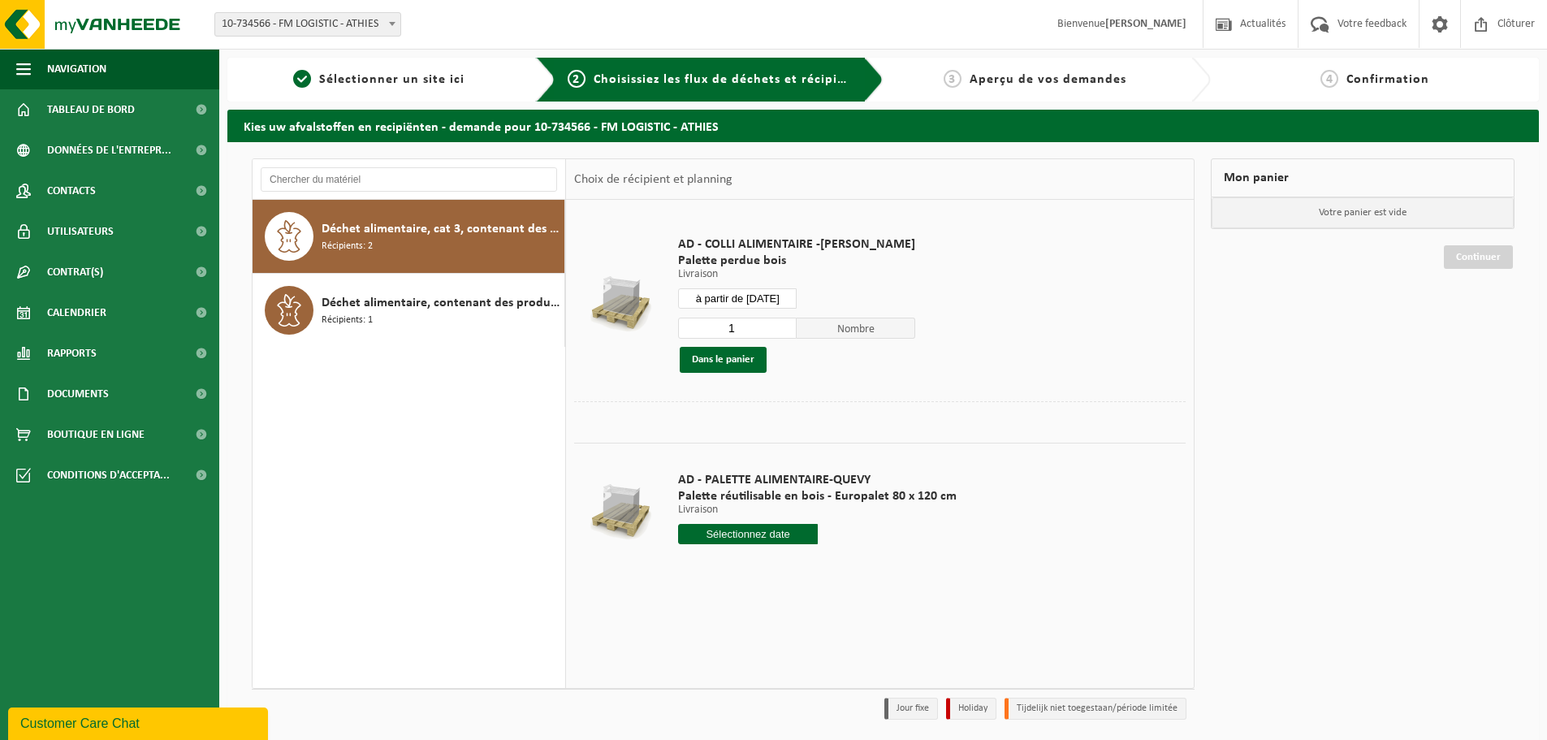
click at [775, 329] on input "1" at bounding box center [737, 328] width 119 height 21
drag, startPoint x: 776, startPoint y: 324, endPoint x: 803, endPoint y: 344, distance: 34.3
type input "2"
click at [776, 323] on input "2" at bounding box center [737, 328] width 119 height 21
click at [692, 354] on button "Dans le panier" at bounding box center [723, 360] width 87 height 26
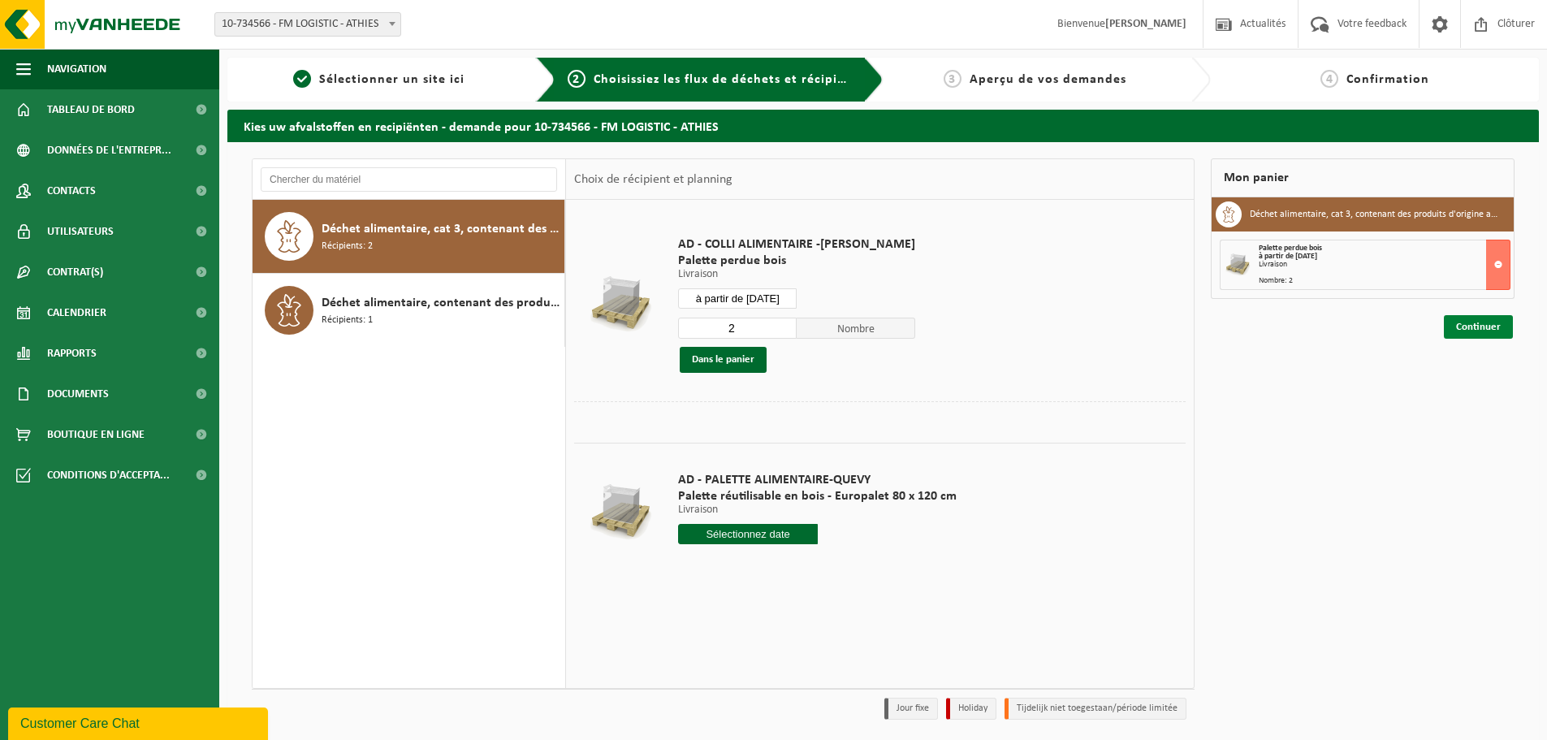
click at [1477, 331] on link "Continuer" at bounding box center [1478, 327] width 69 height 24
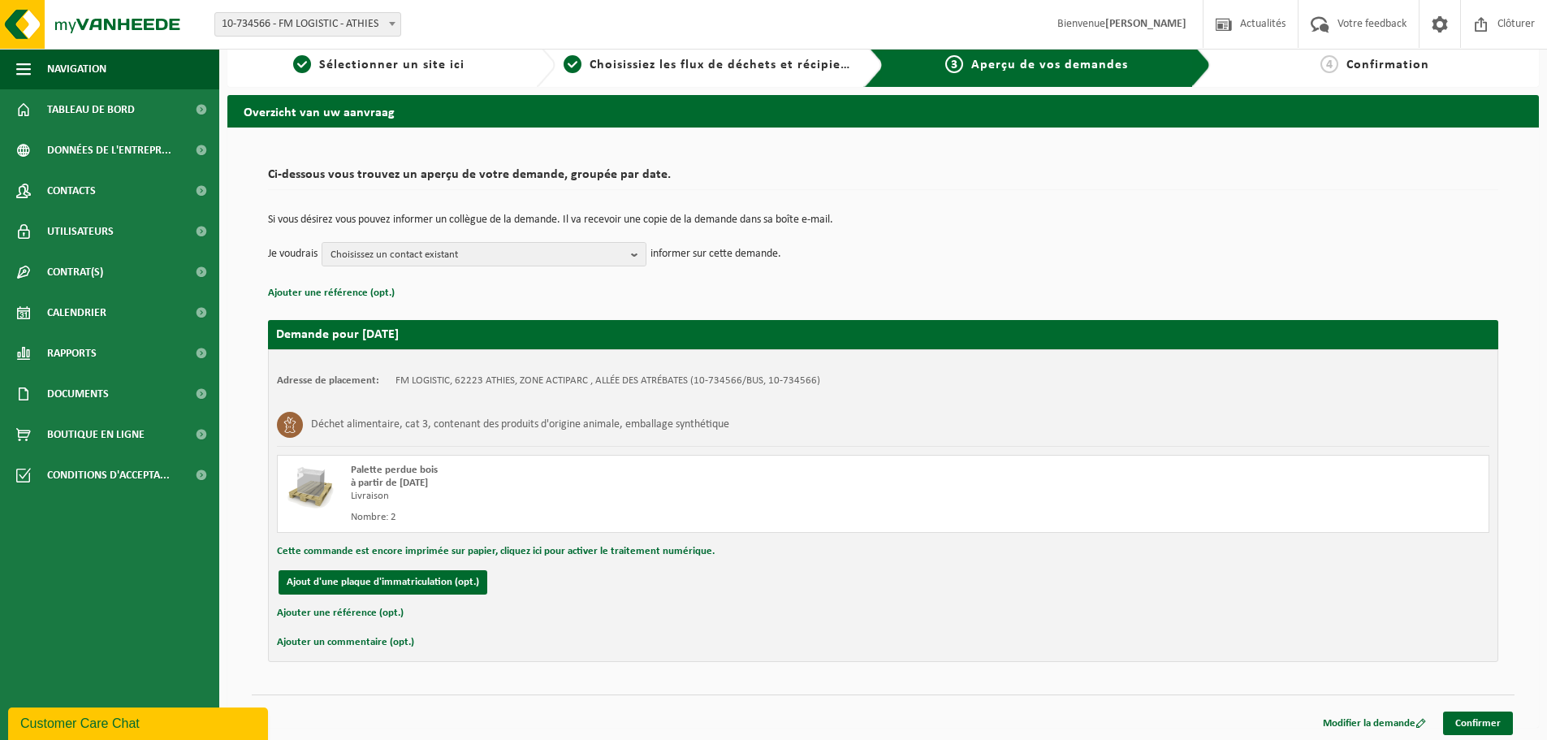
scroll to position [19, 0]
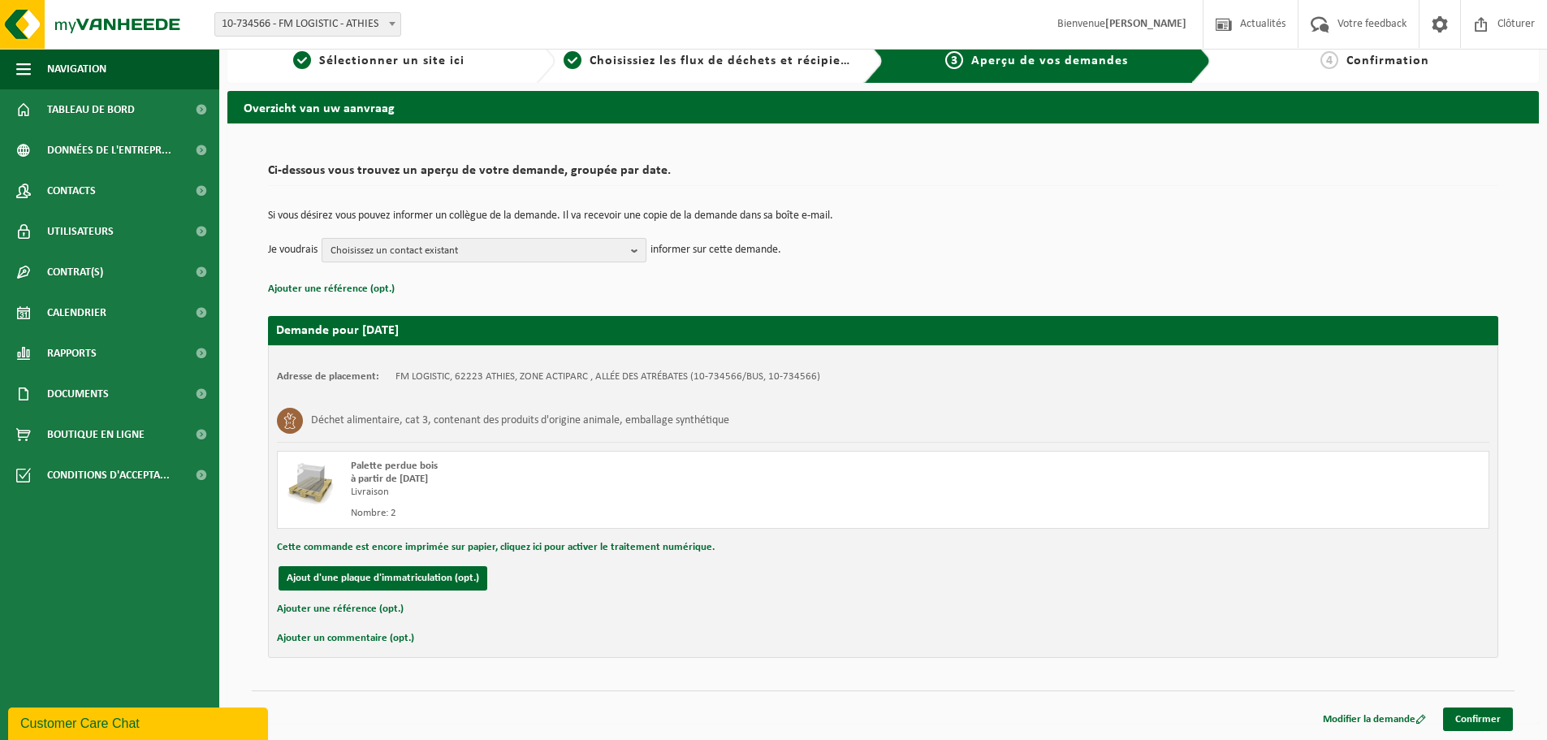
click at [582, 252] on span "Choisissez un contact existant" at bounding box center [478, 251] width 294 height 24
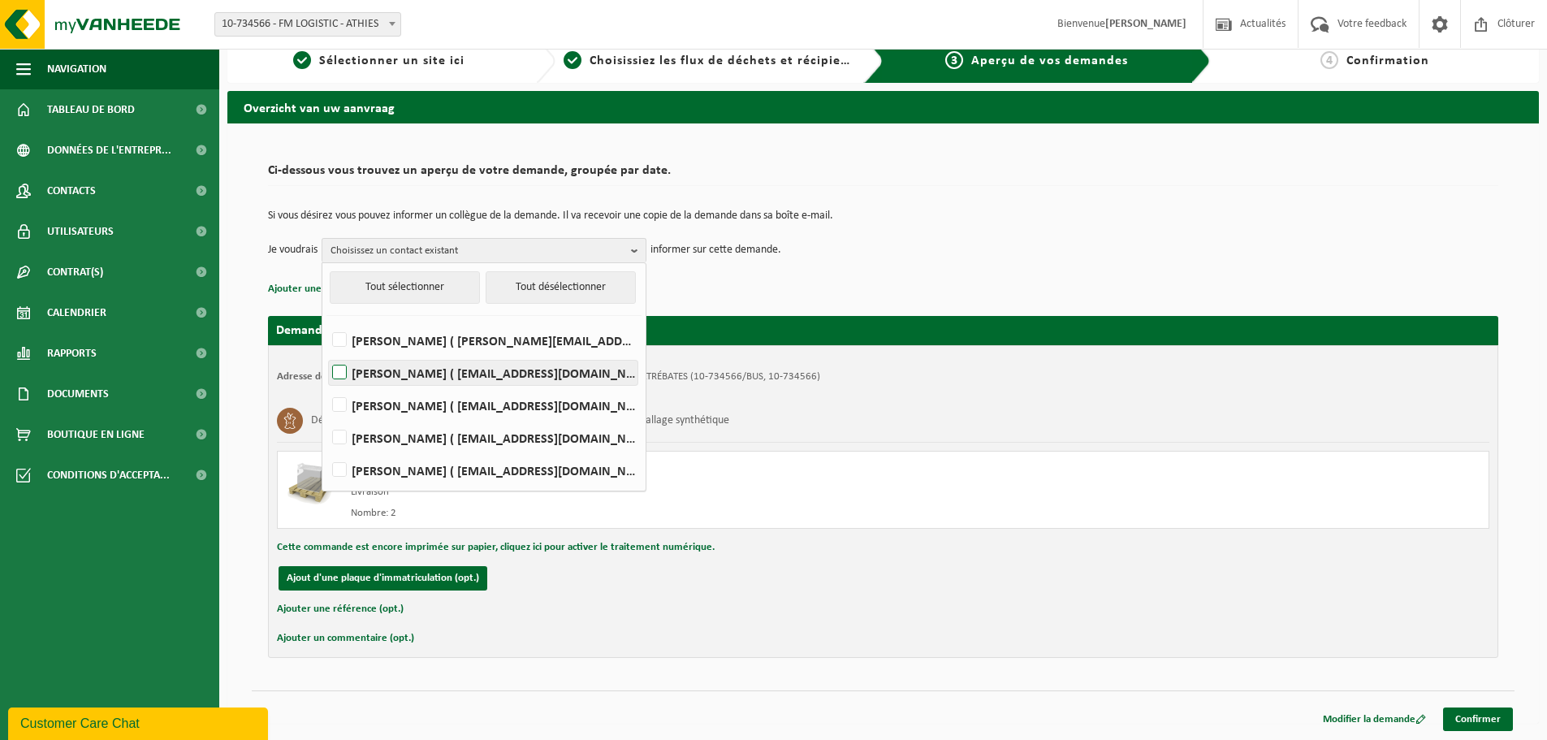
click at [344, 366] on label "NATHAN COIPLET ( npc_exploitation@fmlogistic.com )" at bounding box center [483, 373] width 309 height 24
click at [327, 353] on input "NATHAN COIPLET ( npc_exploitation@fmlogistic.com )" at bounding box center [326, 352] width 1 height 1
checkbox input "true"
click at [846, 299] on p "Ajouter une référence (opt.)" at bounding box center [883, 289] width 1231 height 21
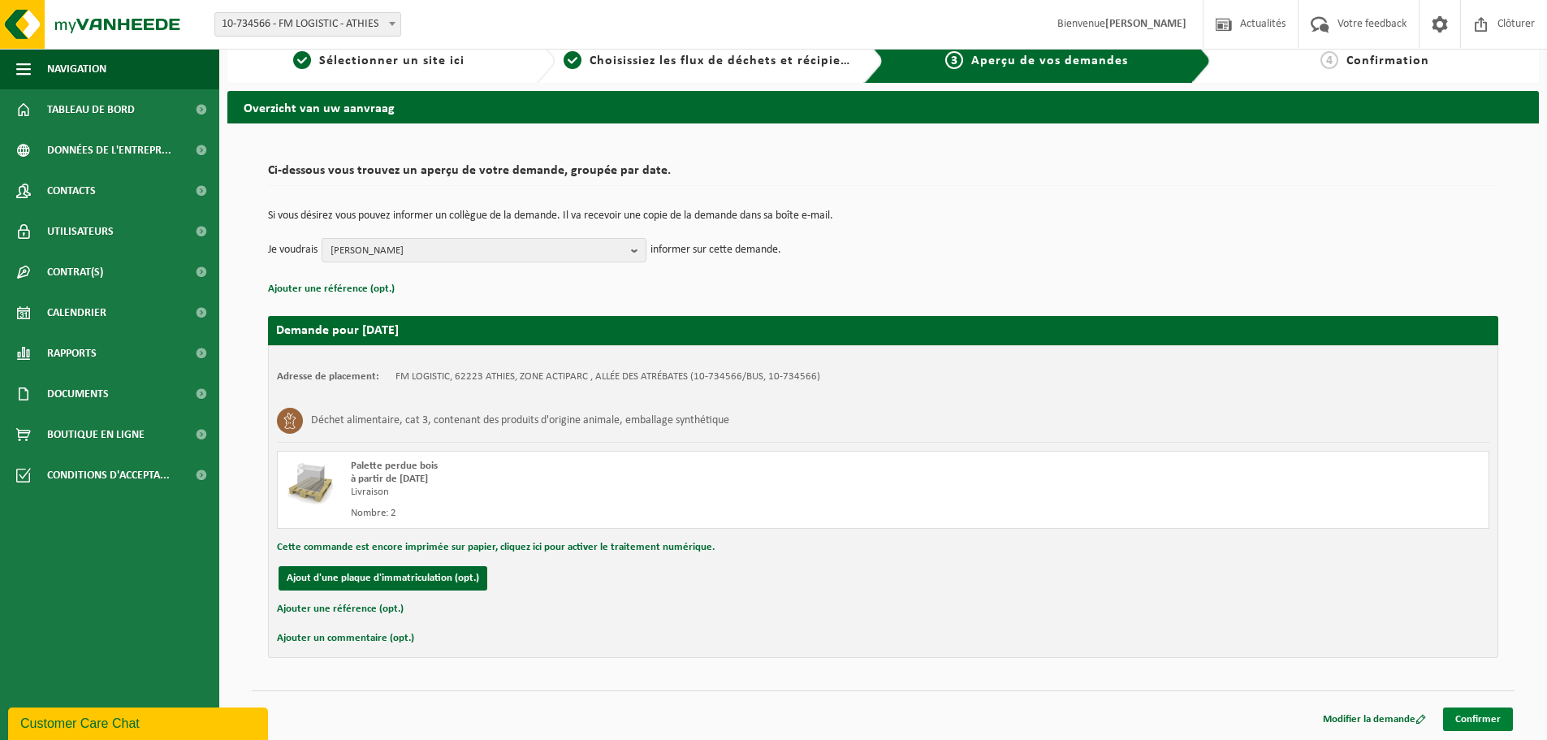
click at [1481, 724] on link "Confirmer" at bounding box center [1478, 720] width 70 height 24
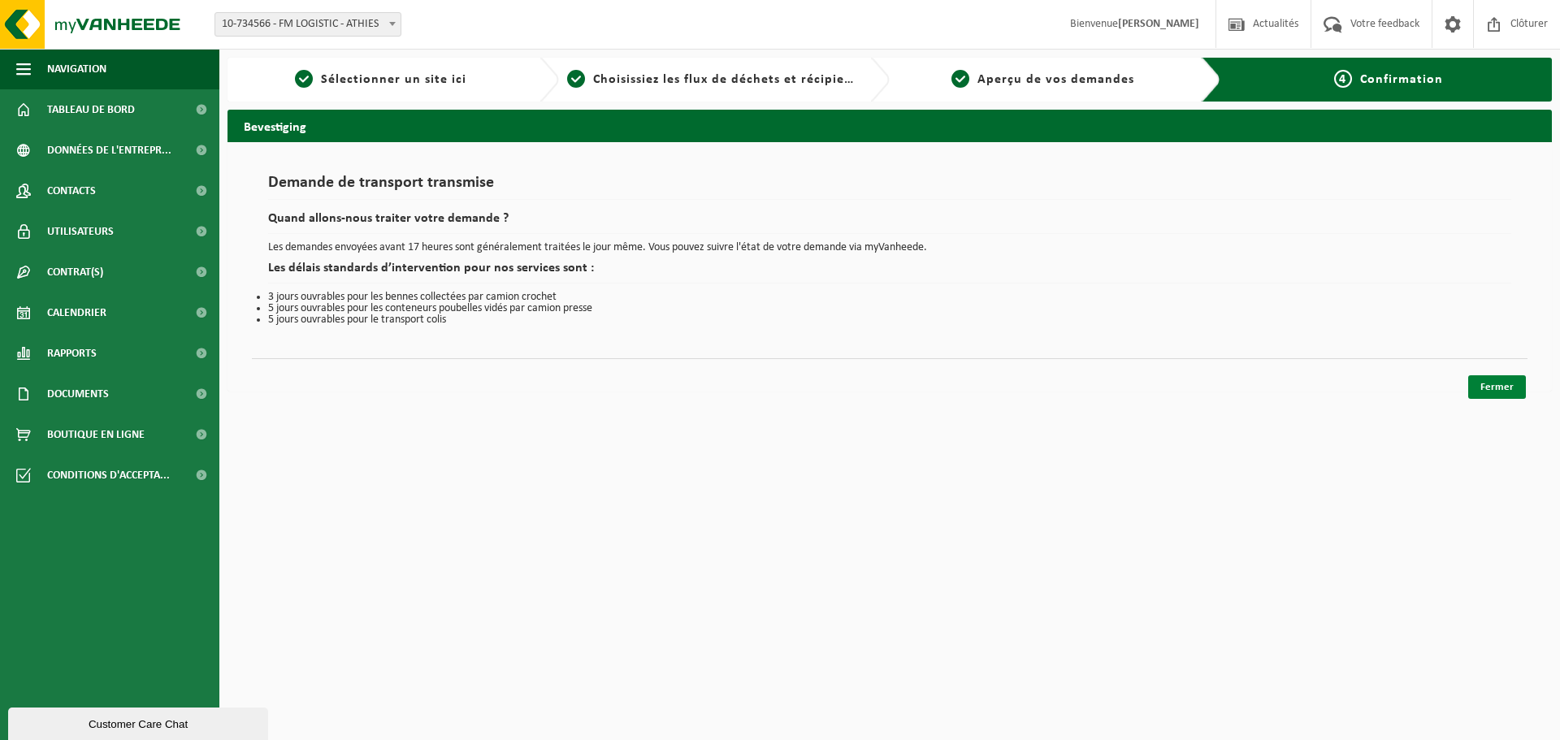
click at [1495, 383] on link "Fermer" at bounding box center [1497, 387] width 58 height 24
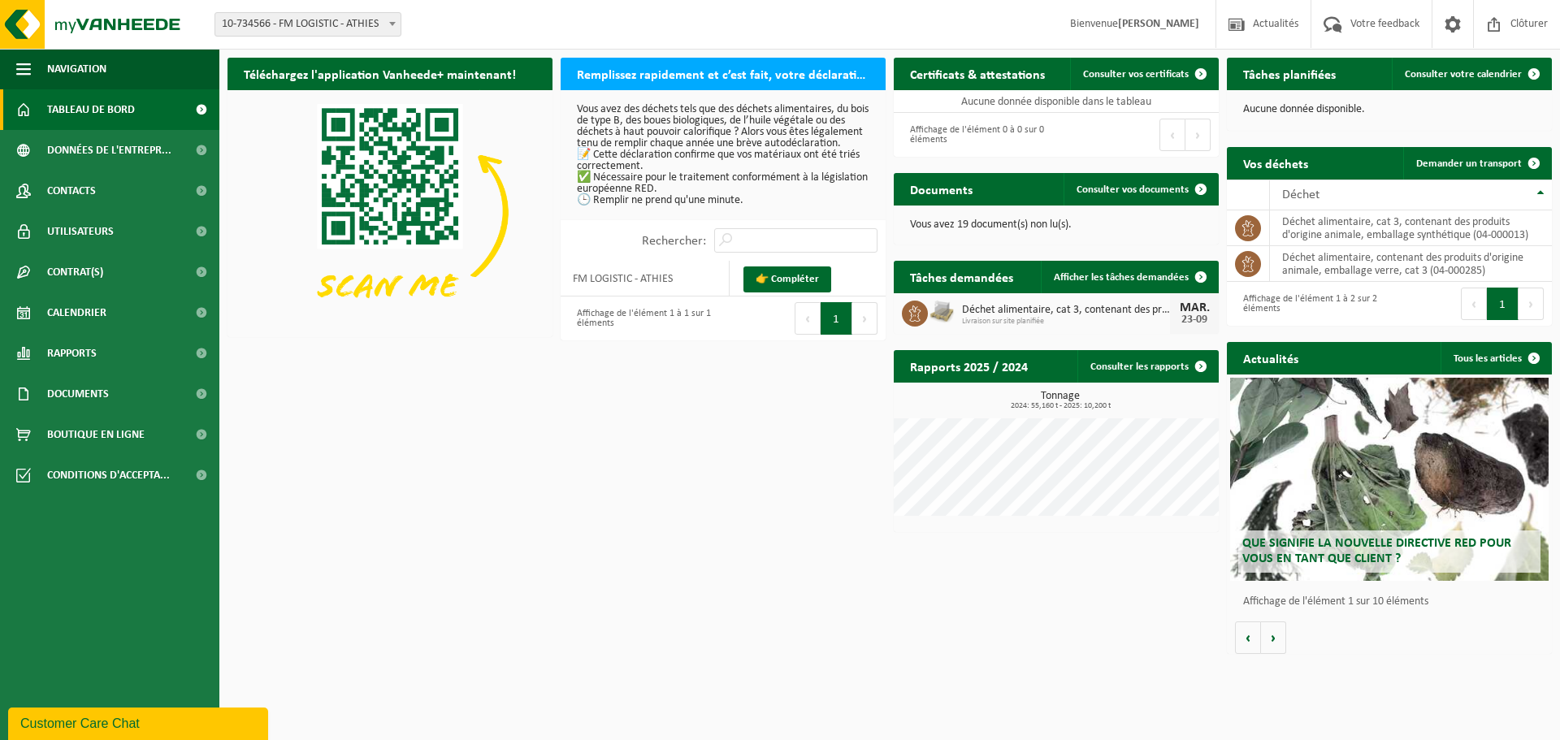
click at [1191, 311] on div "MAR." at bounding box center [1194, 307] width 32 height 13
click at [957, 612] on div "Téléchargez l'application Vanheede+ maintenant! Cachez Remplissez rapidement et…" at bounding box center [889, 356] width 1332 height 612
